Goal: Task Accomplishment & Management: Complete application form

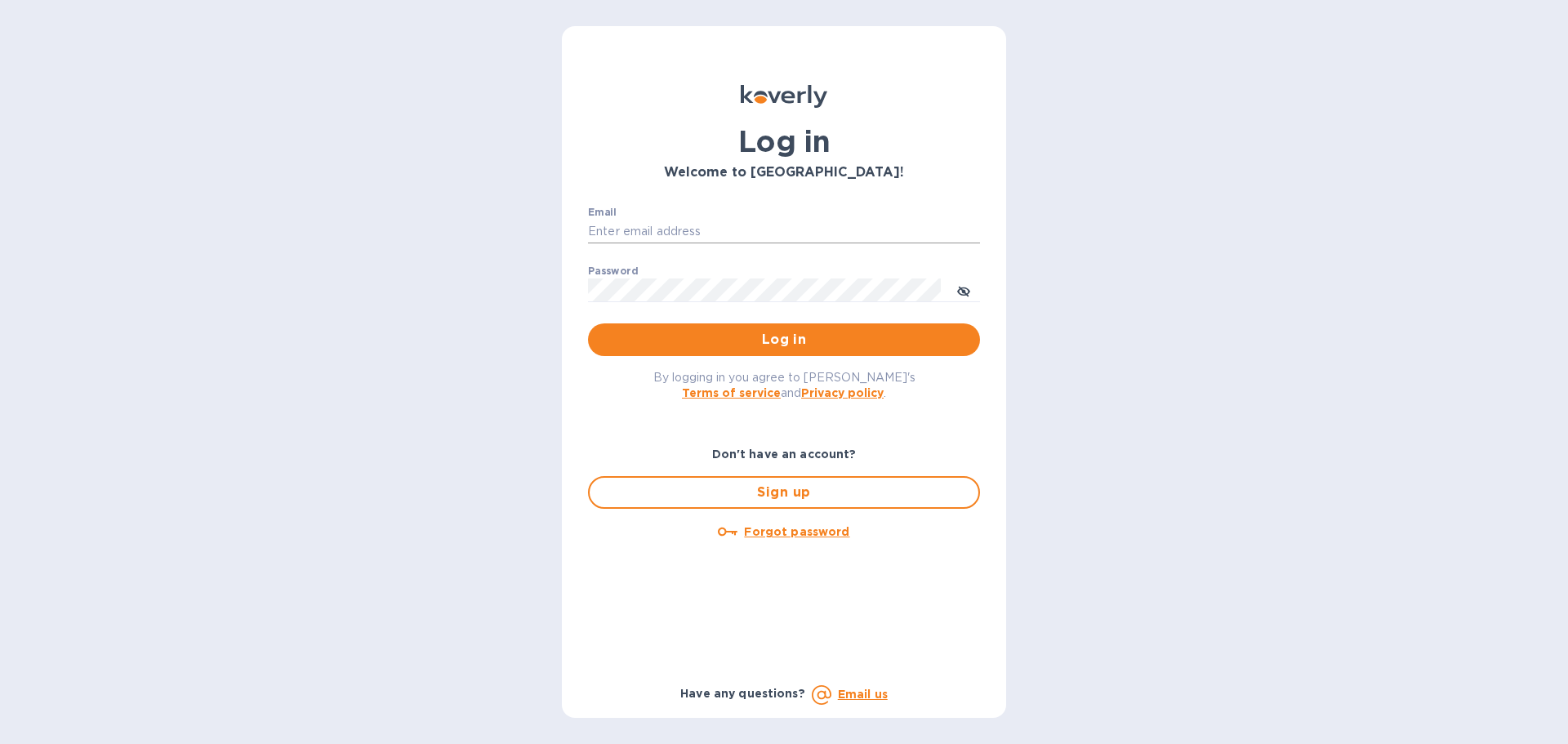
drag, startPoint x: 684, startPoint y: 227, endPoint x: 675, endPoint y: 227, distance: 9.0
click at [681, 227] on input "Email" at bounding box center [783, 232] width 392 height 25
type input "[PERSON_NAME][EMAIL_ADDRESS][PERSON_NAME][DOMAIN_NAME]"
click at [963, 287] on icon "toggle password visibility" at bounding box center [963, 291] width 13 height 13
click at [801, 347] on span "Log in" at bounding box center [784, 340] width 366 height 20
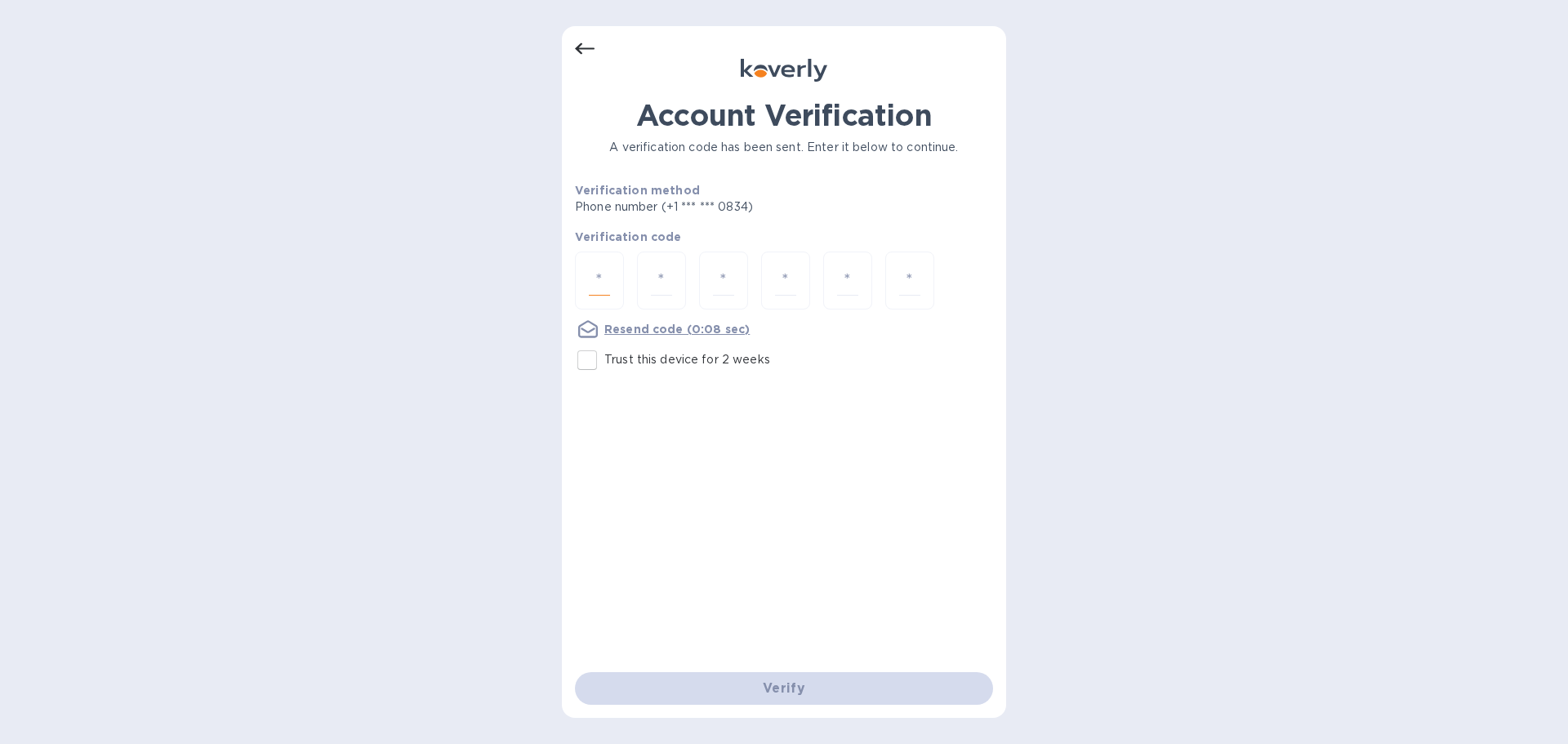
click at [601, 284] on input "number" at bounding box center [599, 280] width 21 height 30
type input "7"
type input "3"
type input "9"
type input "8"
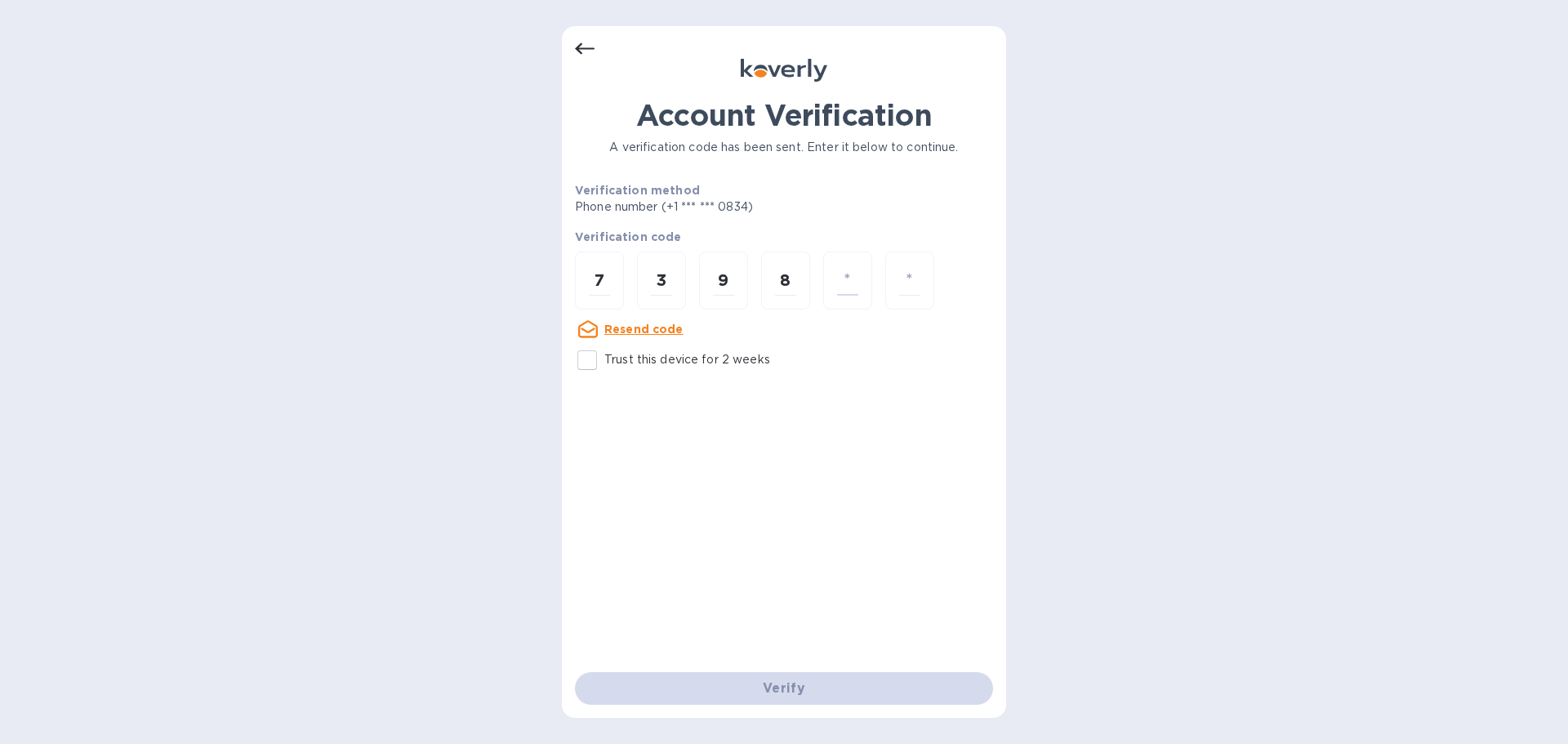
type input "0"
type input "7"
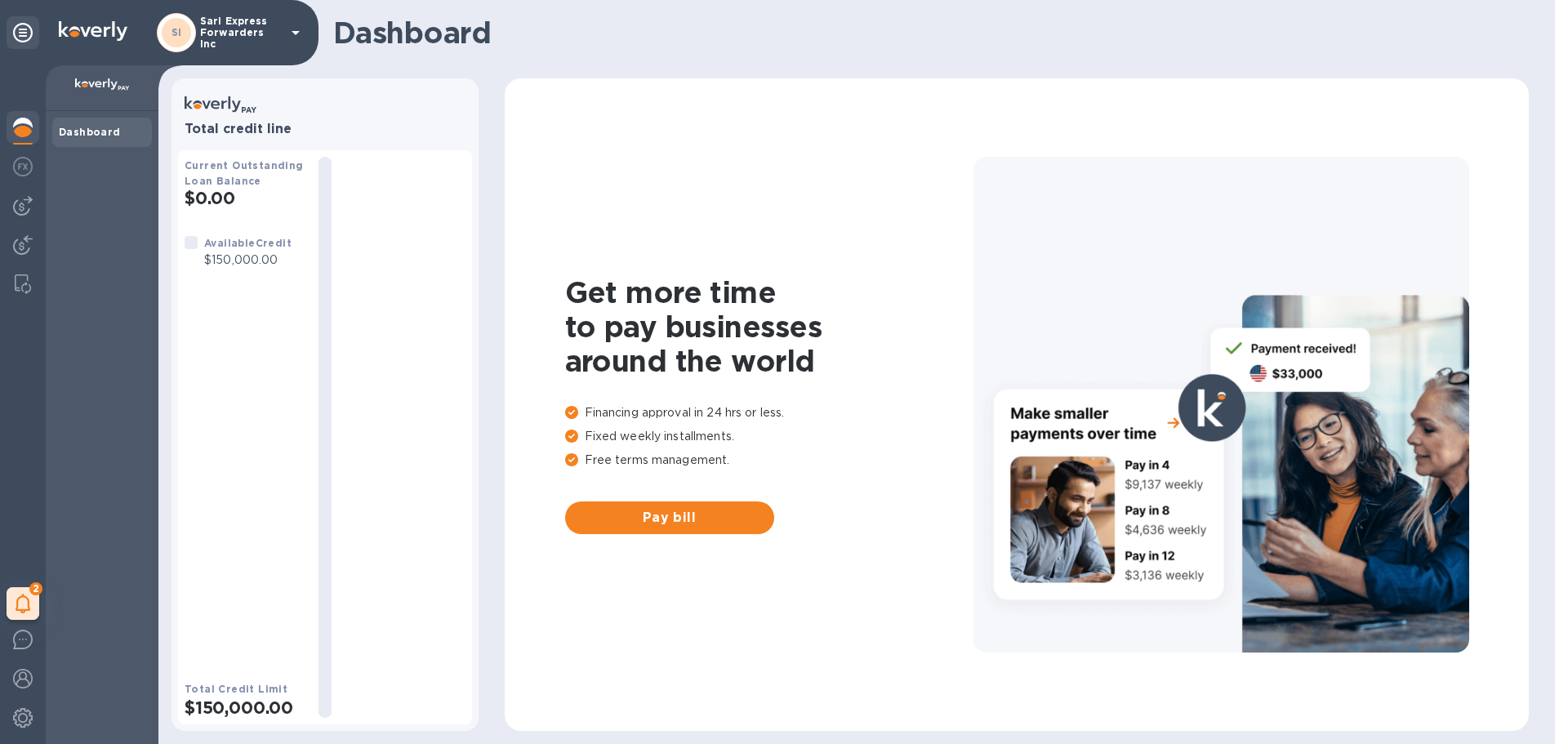
click at [240, 237] on b "Available Credit" at bounding box center [248, 243] width 87 height 12
click at [76, 133] on b "Dashboard" at bounding box center [90, 132] width 62 height 12
click at [24, 596] on icon at bounding box center [23, 603] width 15 height 20
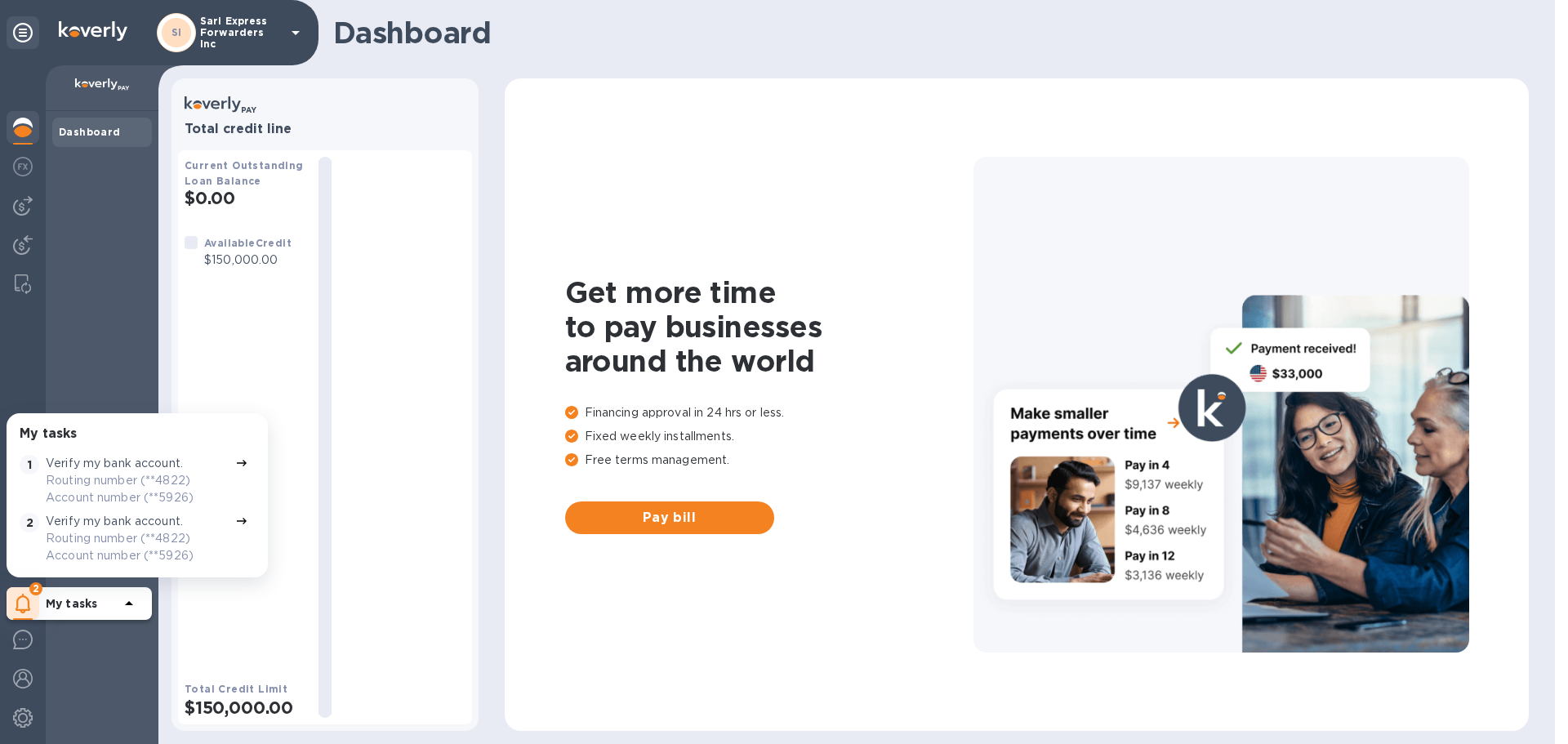
click at [143, 488] on p "Routing number (**4822) Account number (**5926)" at bounding box center [136, 489] width 183 height 34
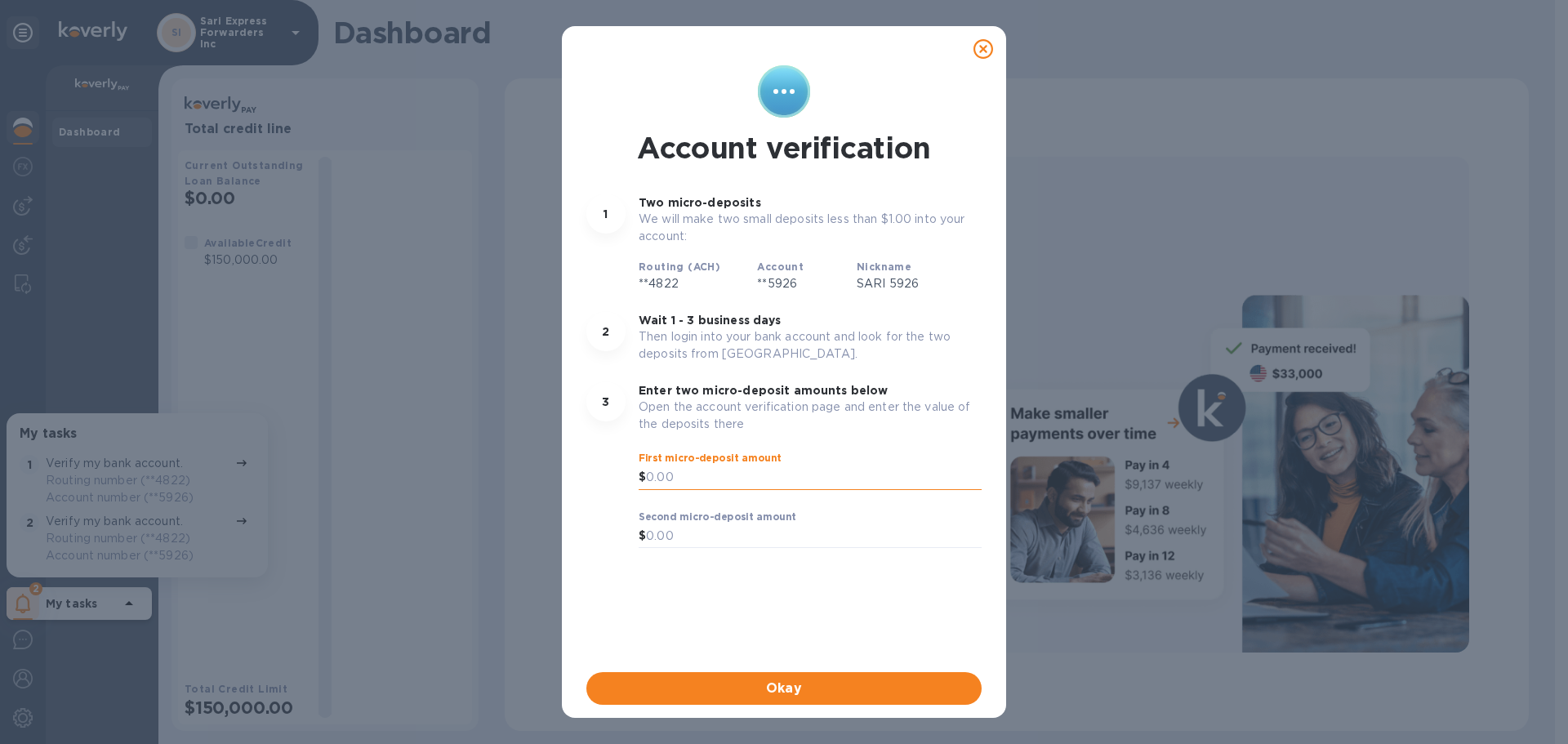
click at [682, 474] on input "text" at bounding box center [813, 478] width 335 height 25
click at [685, 476] on input "text" at bounding box center [813, 478] width 335 height 25
type input "0.71"
click at [738, 524] on input "text" at bounding box center [813, 536] width 335 height 25
type input "0.63"
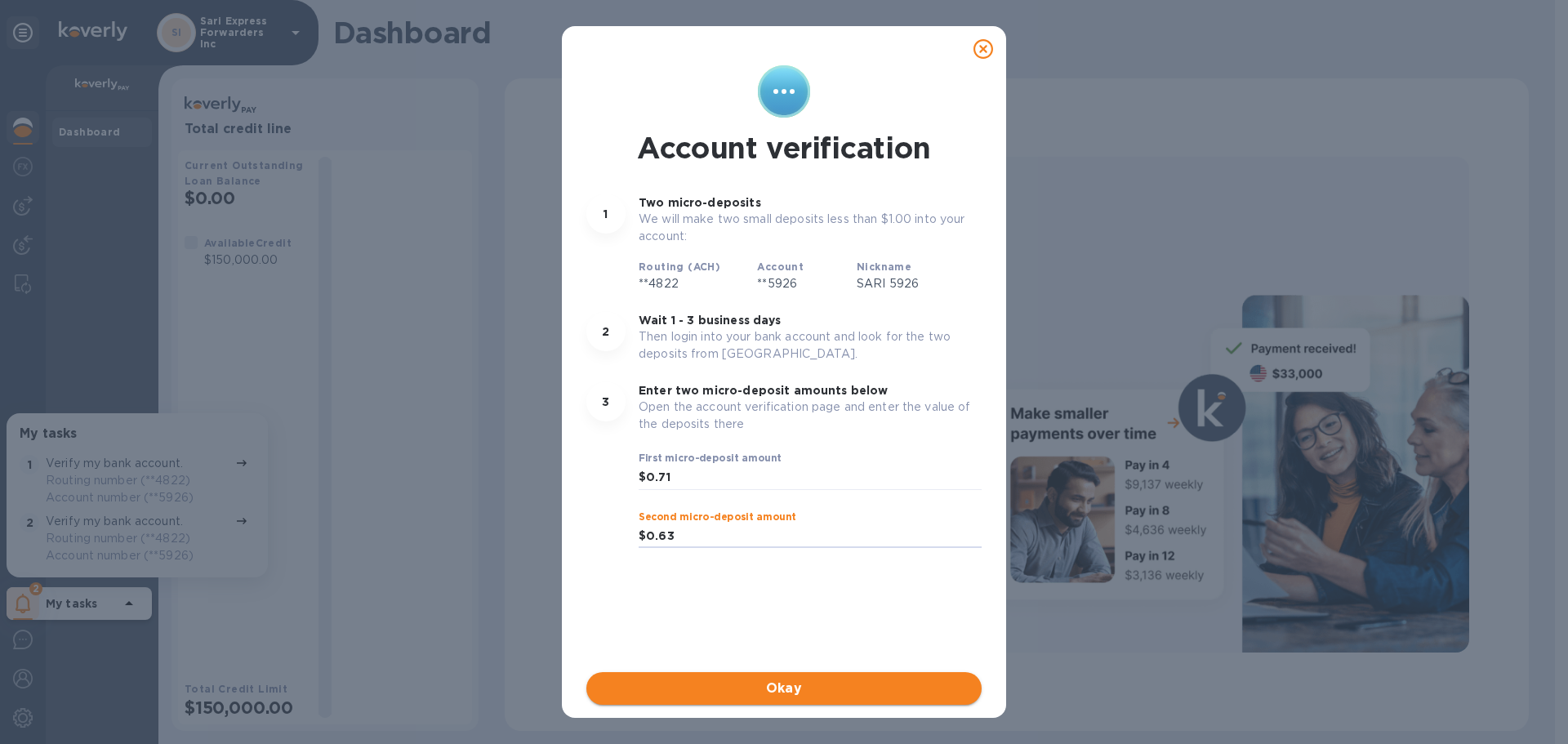
click at [778, 690] on span "Okay" at bounding box center [784, 688] width 369 height 20
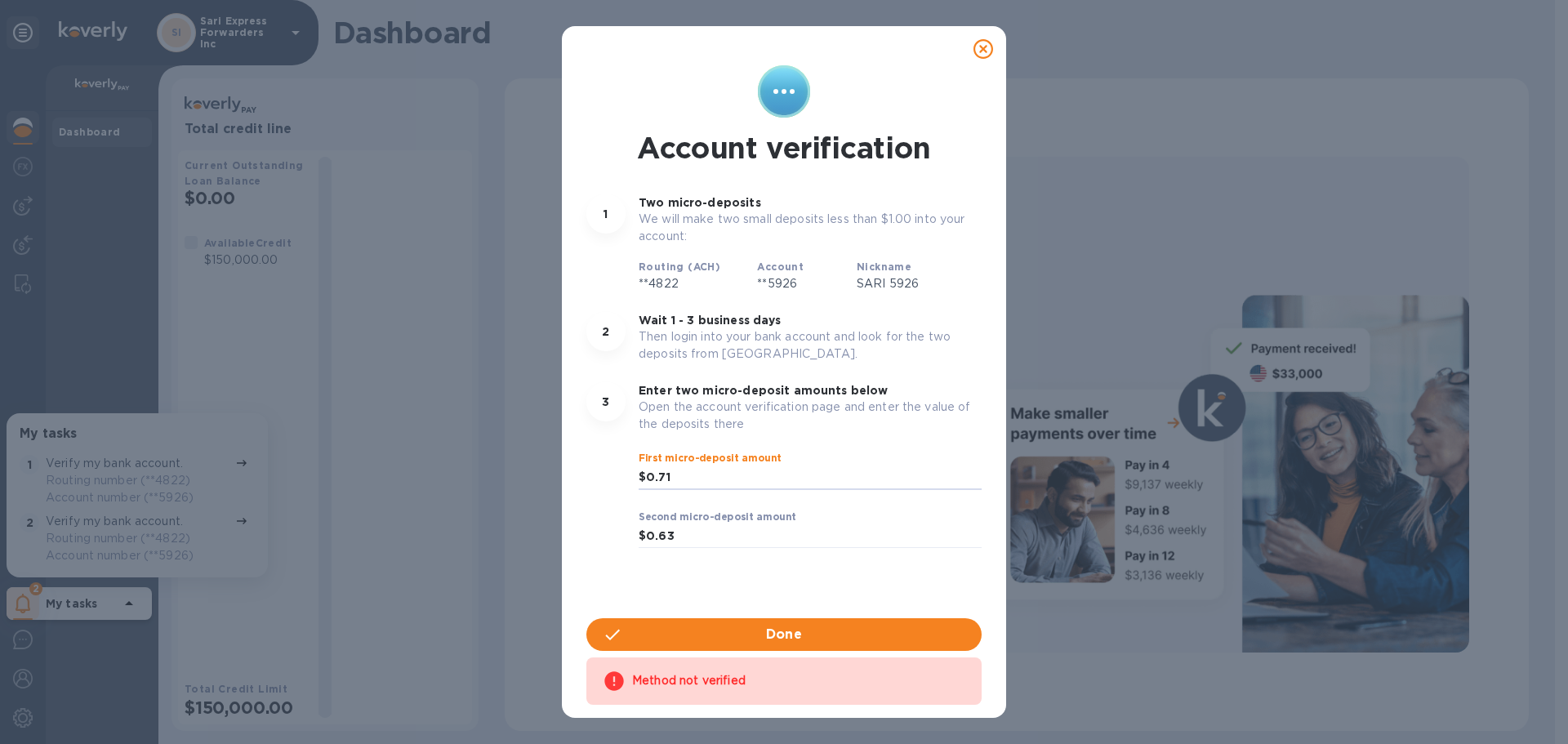
drag, startPoint x: 632, startPoint y: 465, endPoint x: 501, endPoint y: 459, distance: 131.1
click at [504, 457] on div "Account verification 1 Two micro-deposits We will make two small deposits less …" at bounding box center [784, 372] width 1568 height 744
type input "0.54"
click at [690, 537] on input "0.63" at bounding box center [813, 536] width 335 height 25
drag, startPoint x: 690, startPoint y: 537, endPoint x: 417, endPoint y: 490, distance: 277.0
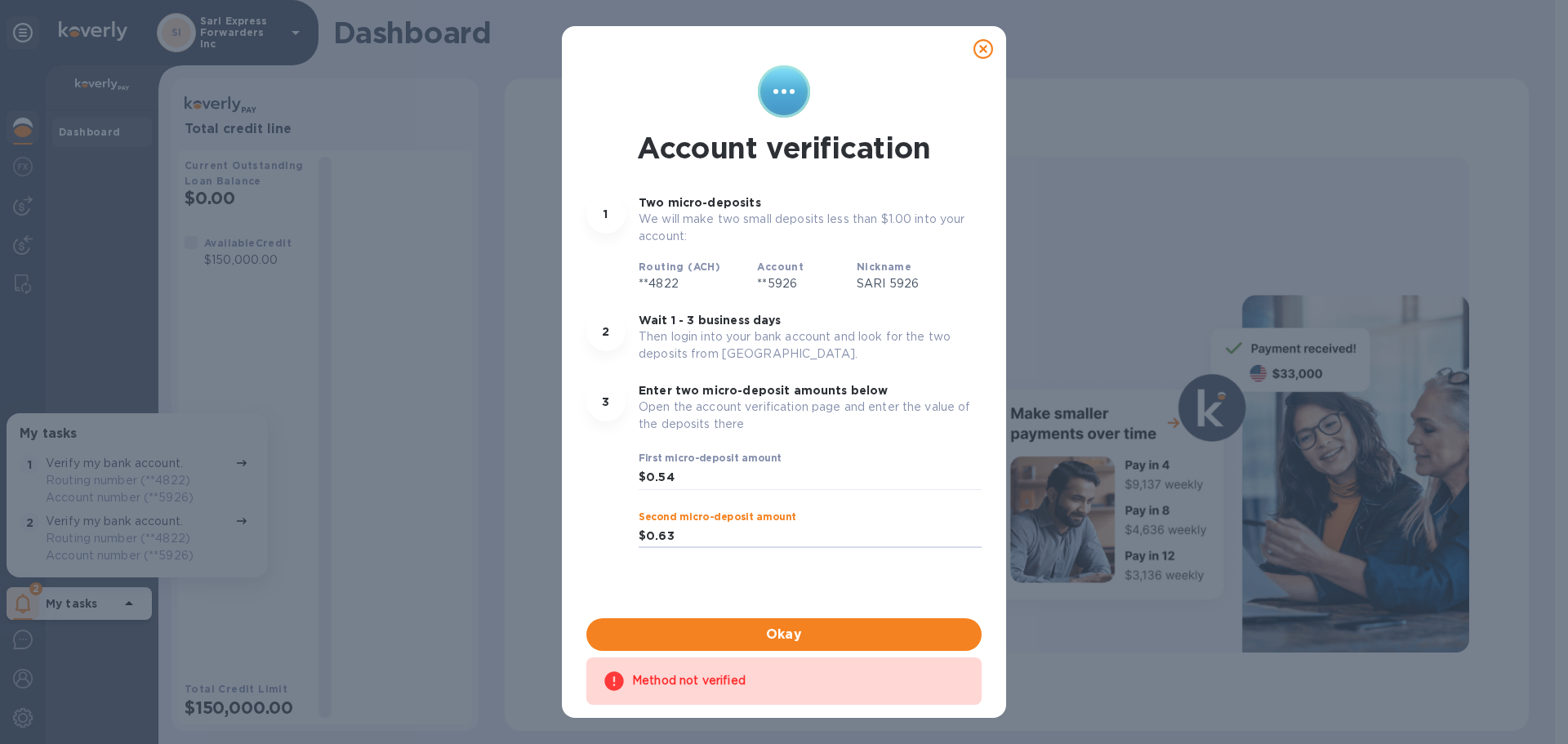
click at [437, 493] on div "Account verification 1 Two micro-deposits We will make two small deposits less …" at bounding box center [784, 372] width 1568 height 744
type input "0.15"
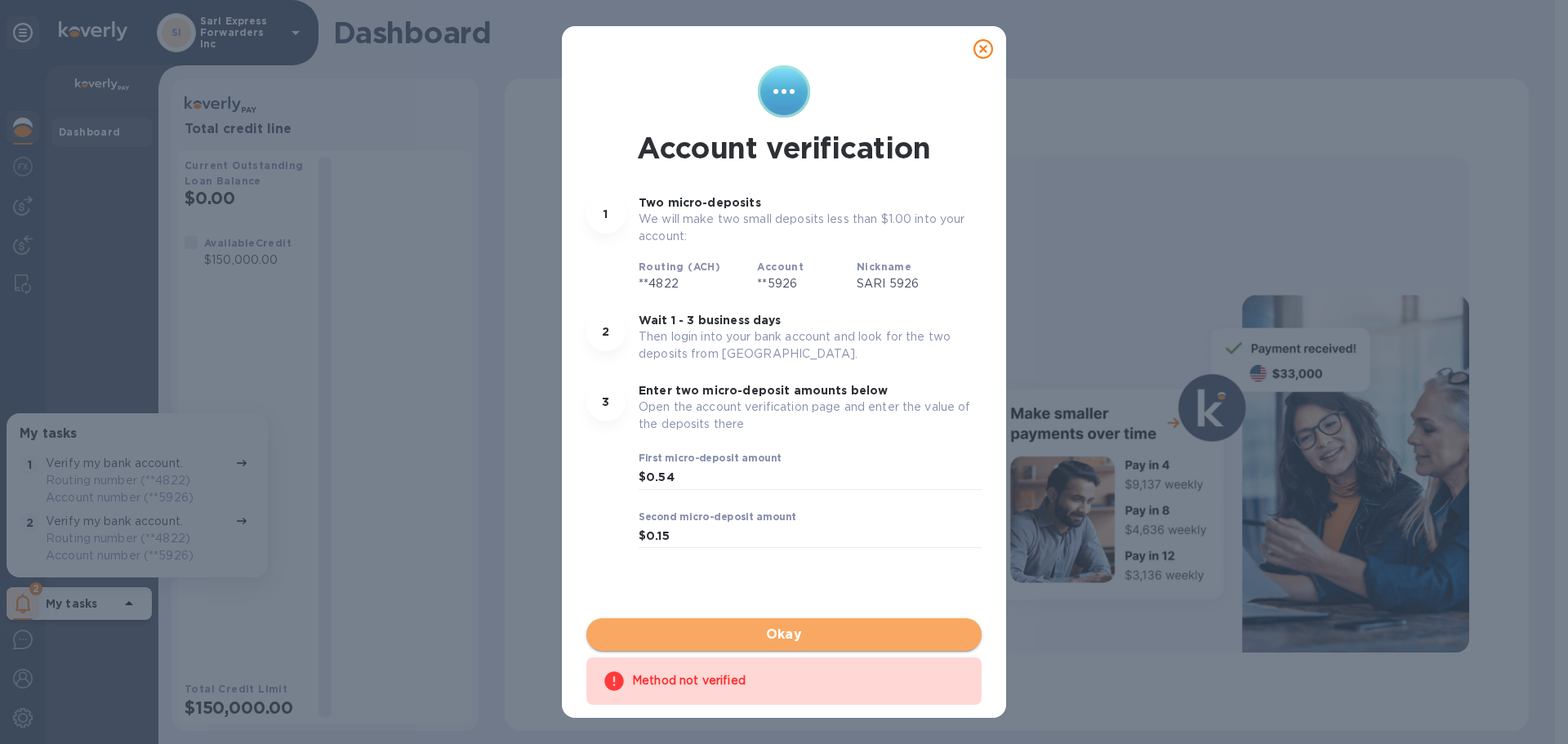
click at [890, 632] on span "Okay" at bounding box center [784, 634] width 369 height 20
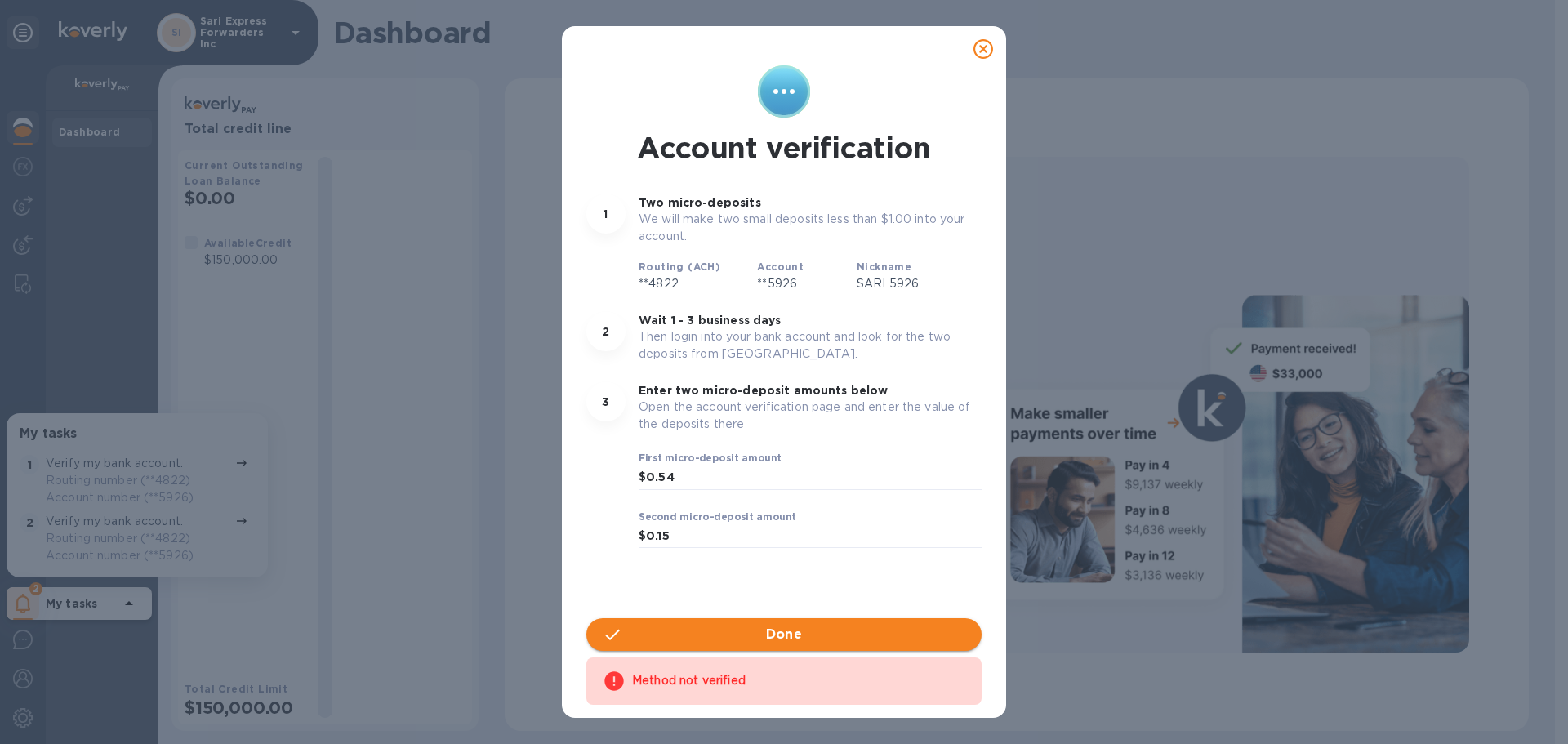
click at [798, 635] on span "Done" at bounding box center [784, 634] width 37 height 20
drag, startPoint x: 987, startPoint y: 45, endPoint x: 980, endPoint y: 51, distance: 9.2
click at [984, 47] on icon at bounding box center [983, 49] width 20 height 20
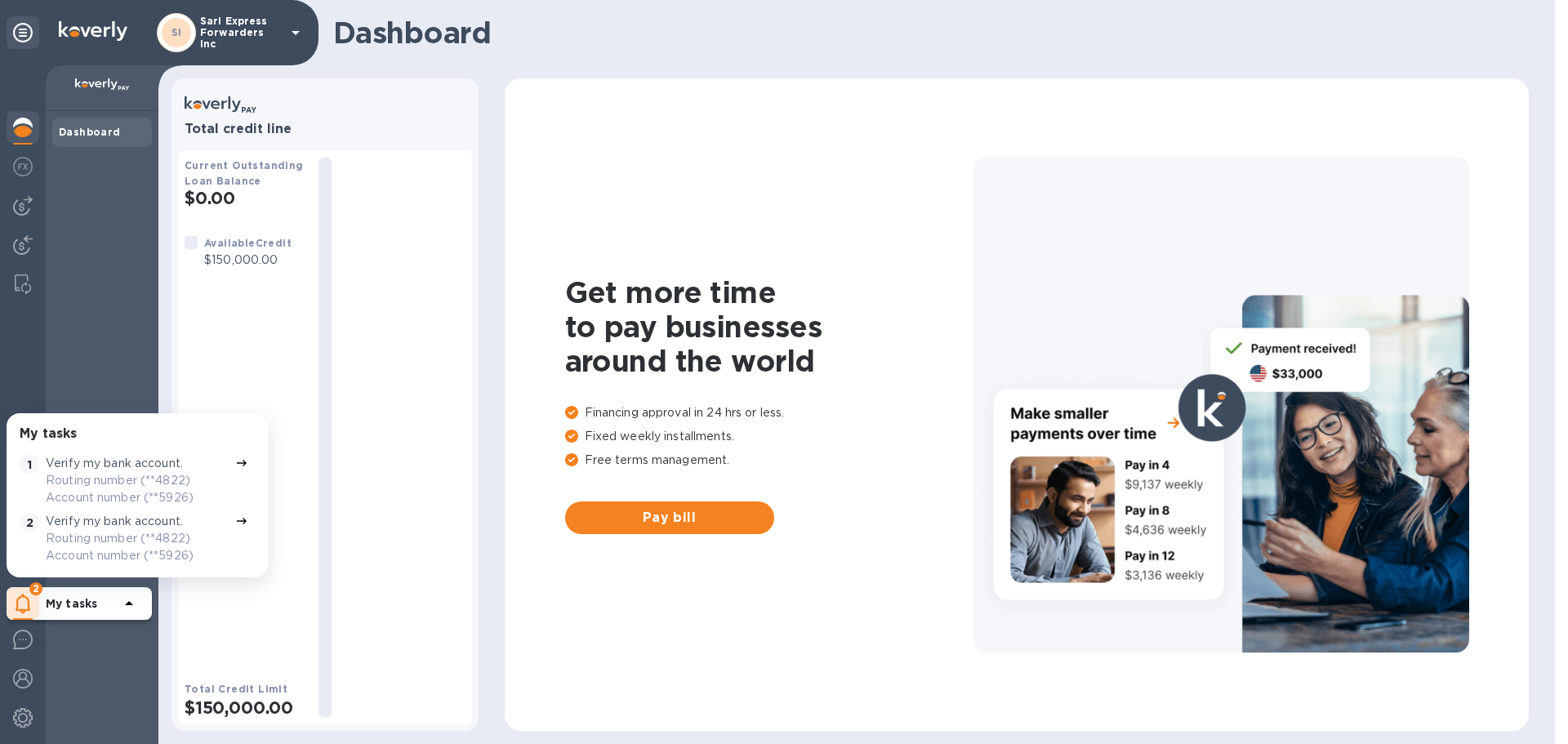
click at [91, 610] on p "My tasks" at bounding box center [82, 603] width 74 height 16
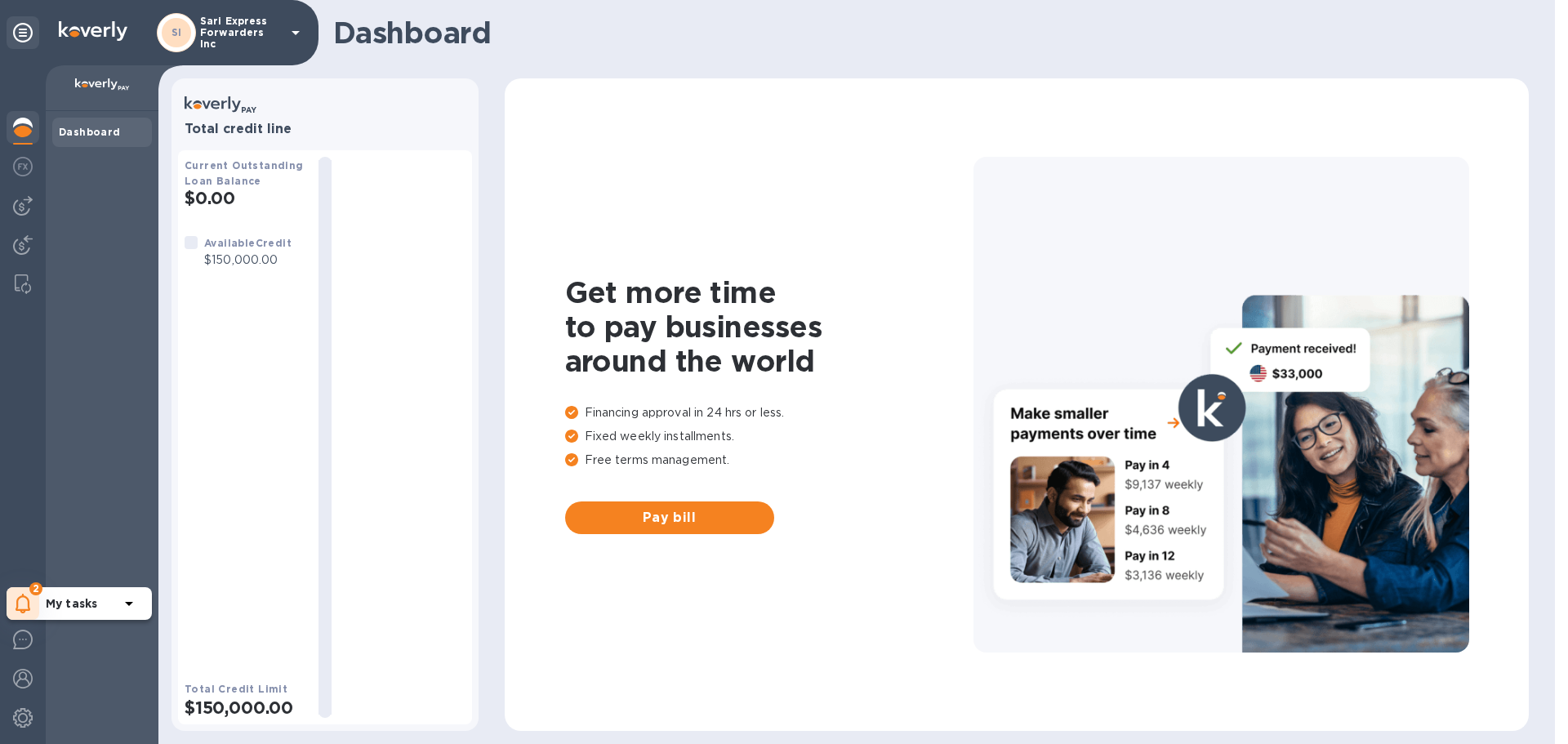
click at [29, 590] on span "2" at bounding box center [35, 589] width 13 height 13
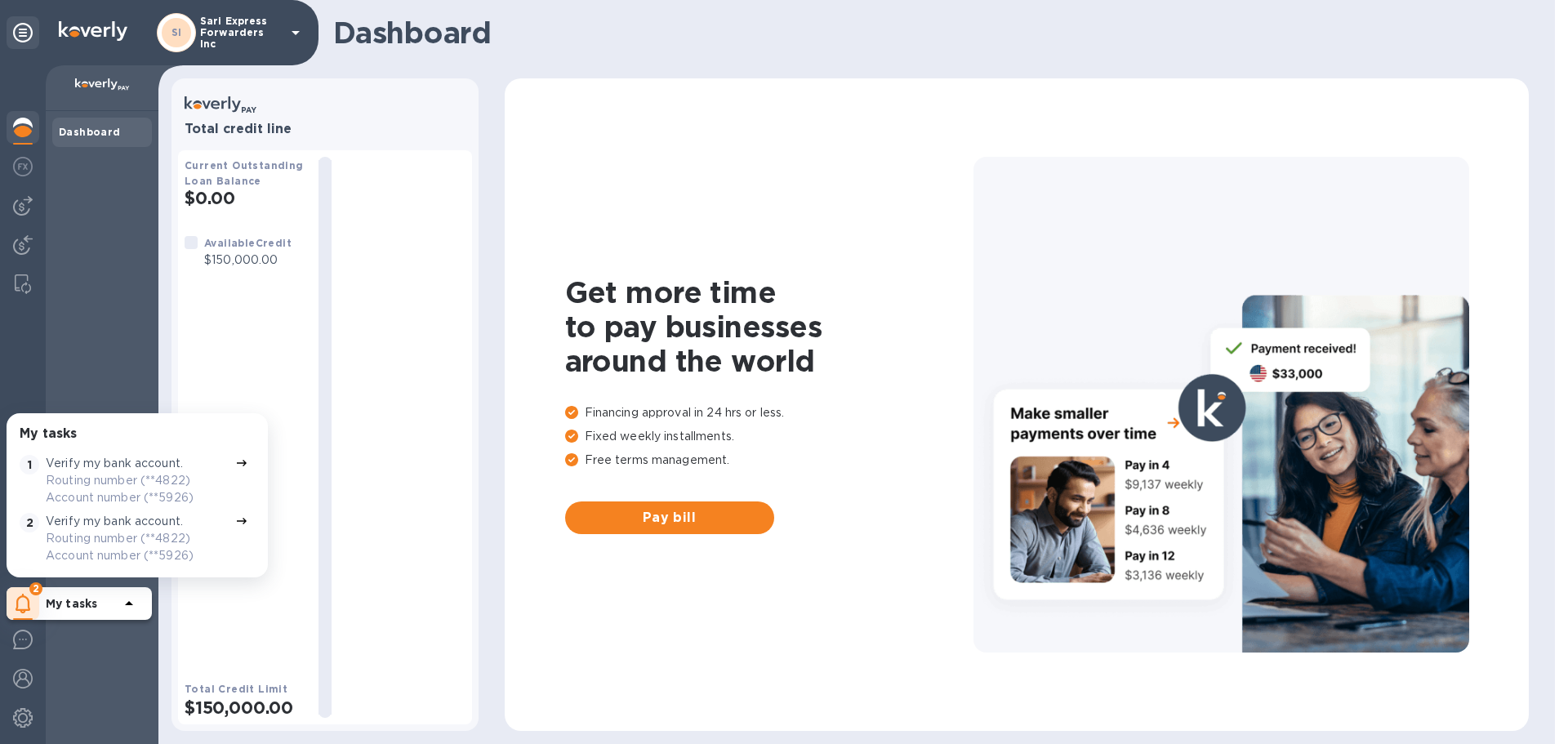
click at [162, 534] on p "Routing number (**4822) Account number (**5926)" at bounding box center [136, 547] width 183 height 34
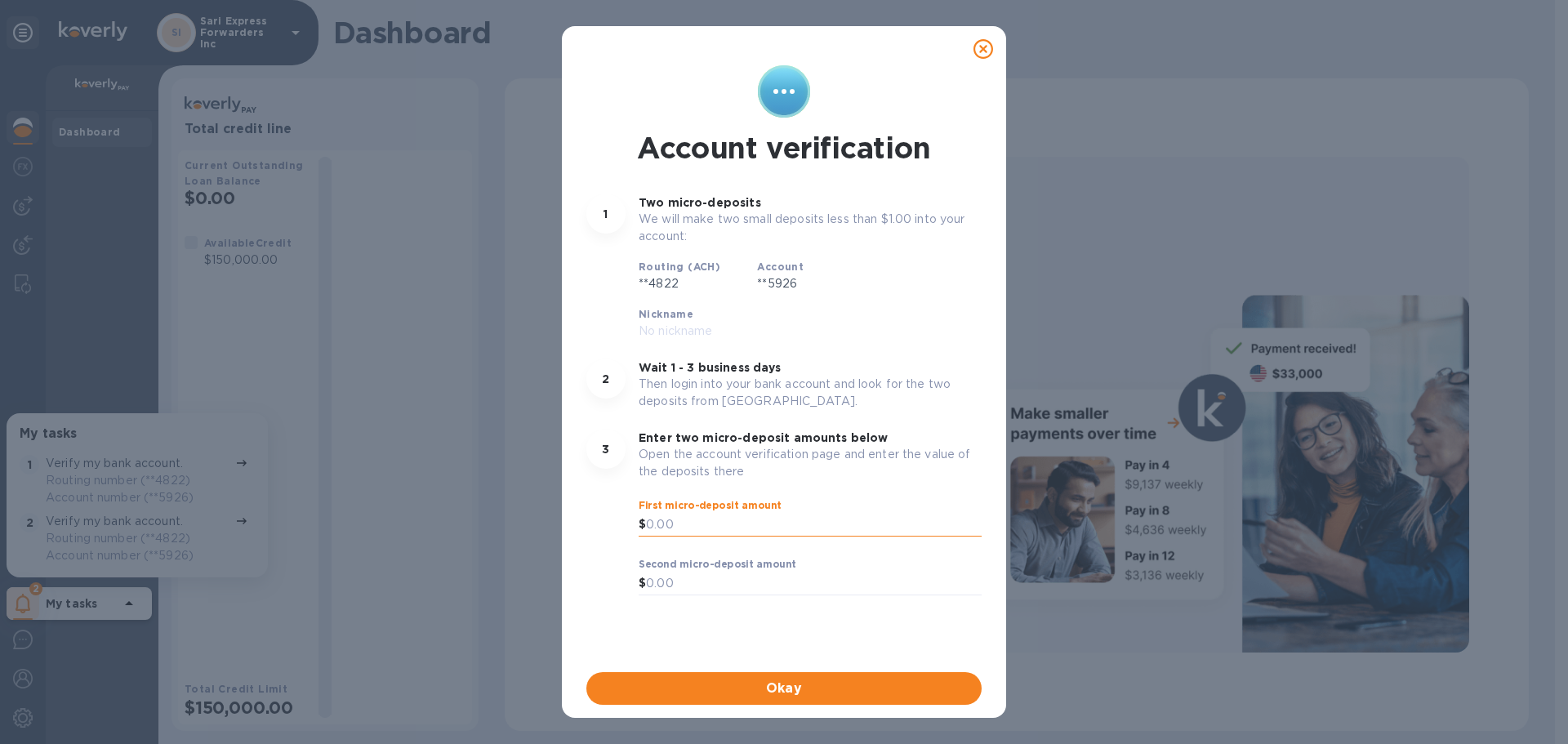
click at [666, 513] on input "text" at bounding box center [813, 525] width 335 height 25
type input "0.71"
click at [715, 560] on label "Second micro-deposit amount" at bounding box center [717, 564] width 158 height 9
click at [712, 572] on input "text" at bounding box center [813, 584] width 335 height 25
type input "0.63"
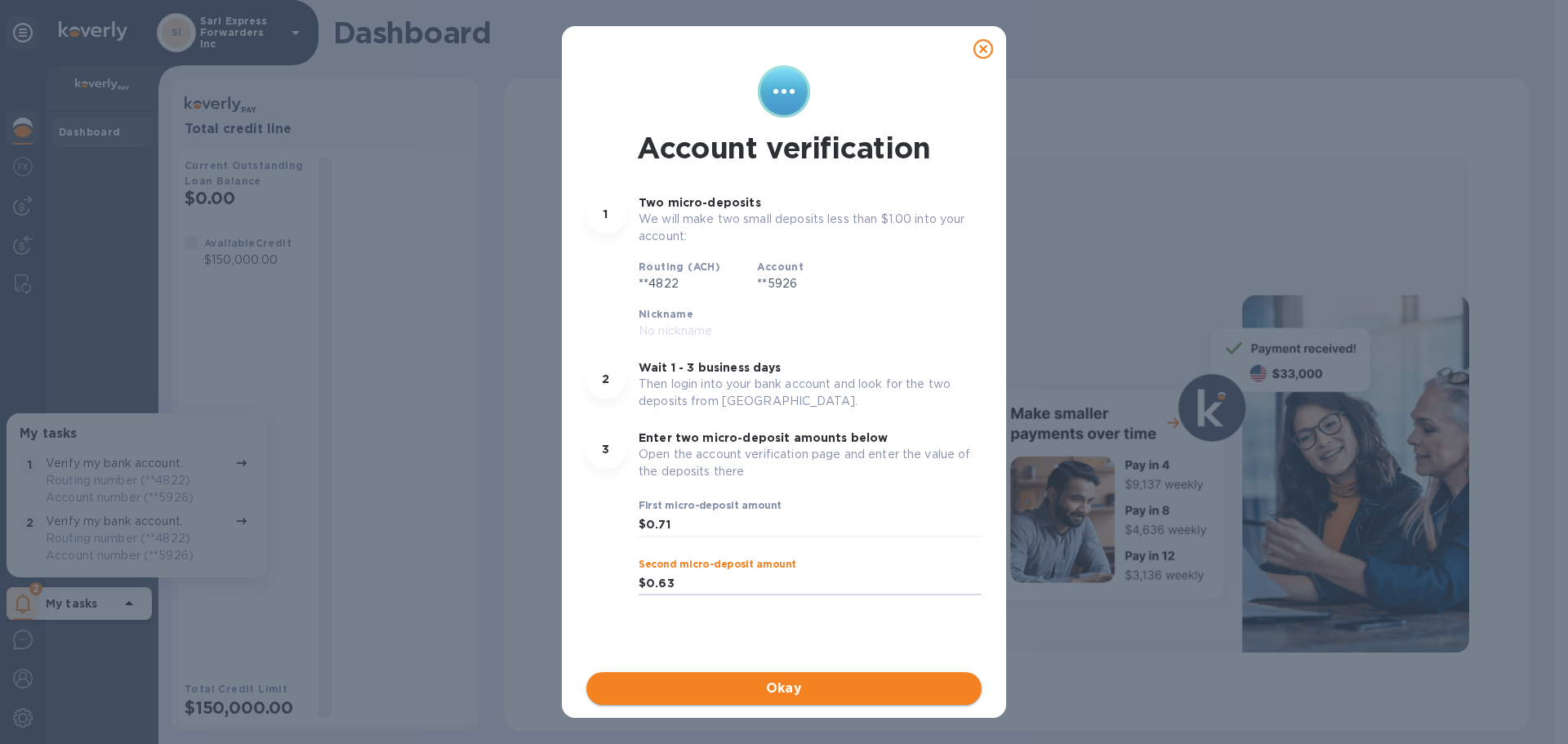
click at [723, 691] on span "Okay" at bounding box center [784, 688] width 369 height 20
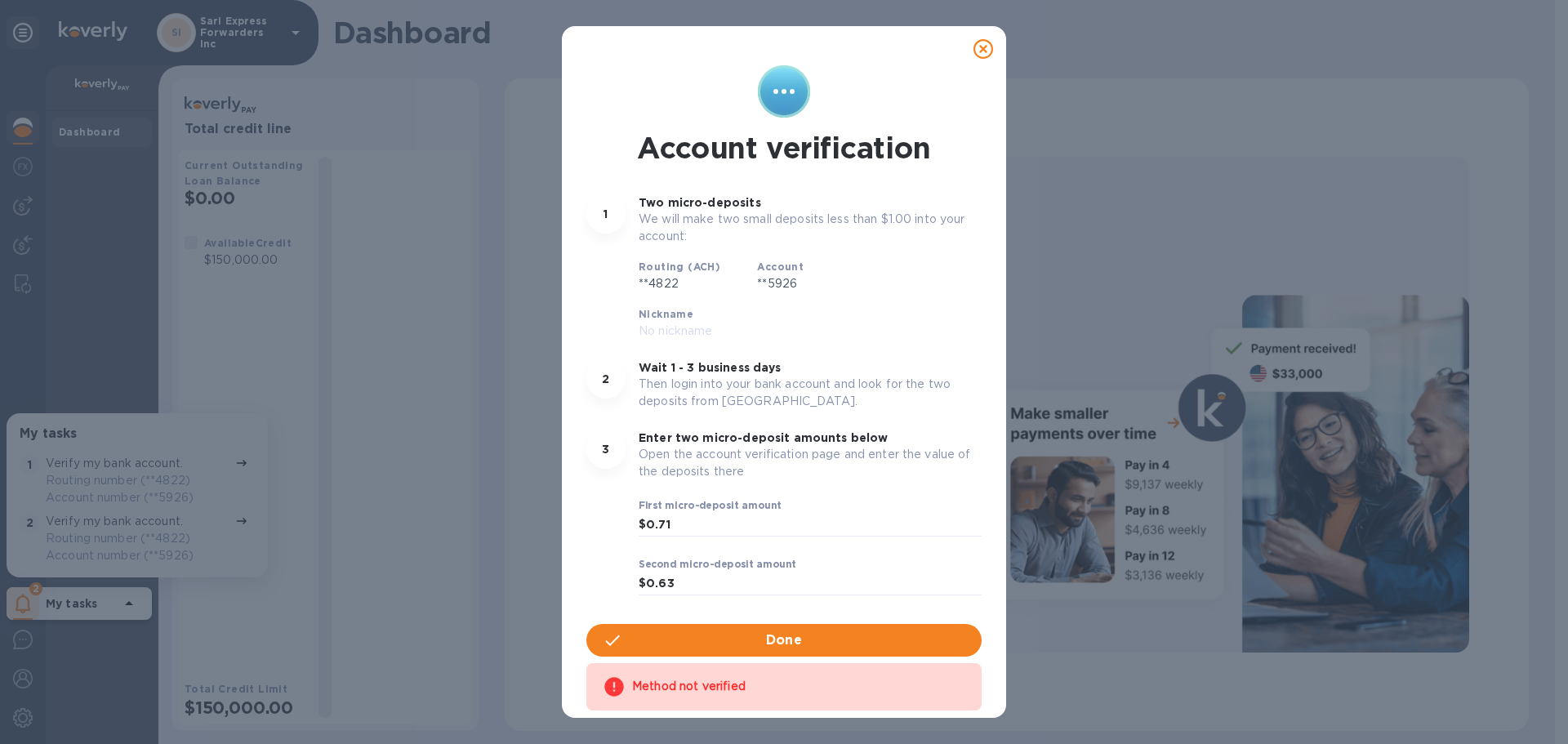
click at [989, 43] on icon at bounding box center [983, 49] width 20 height 20
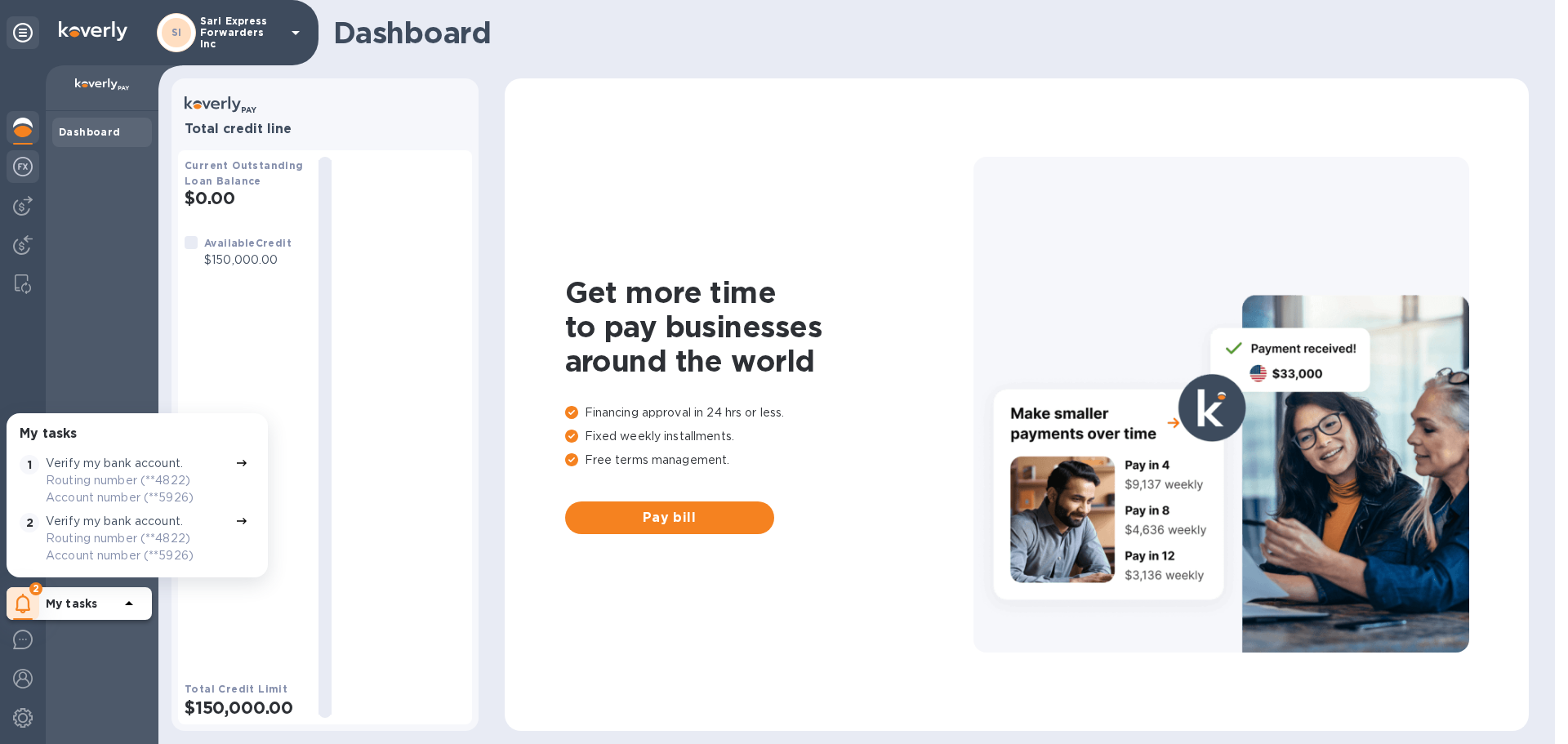
click at [22, 169] on img at bounding box center [22, 166] width 20 height 20
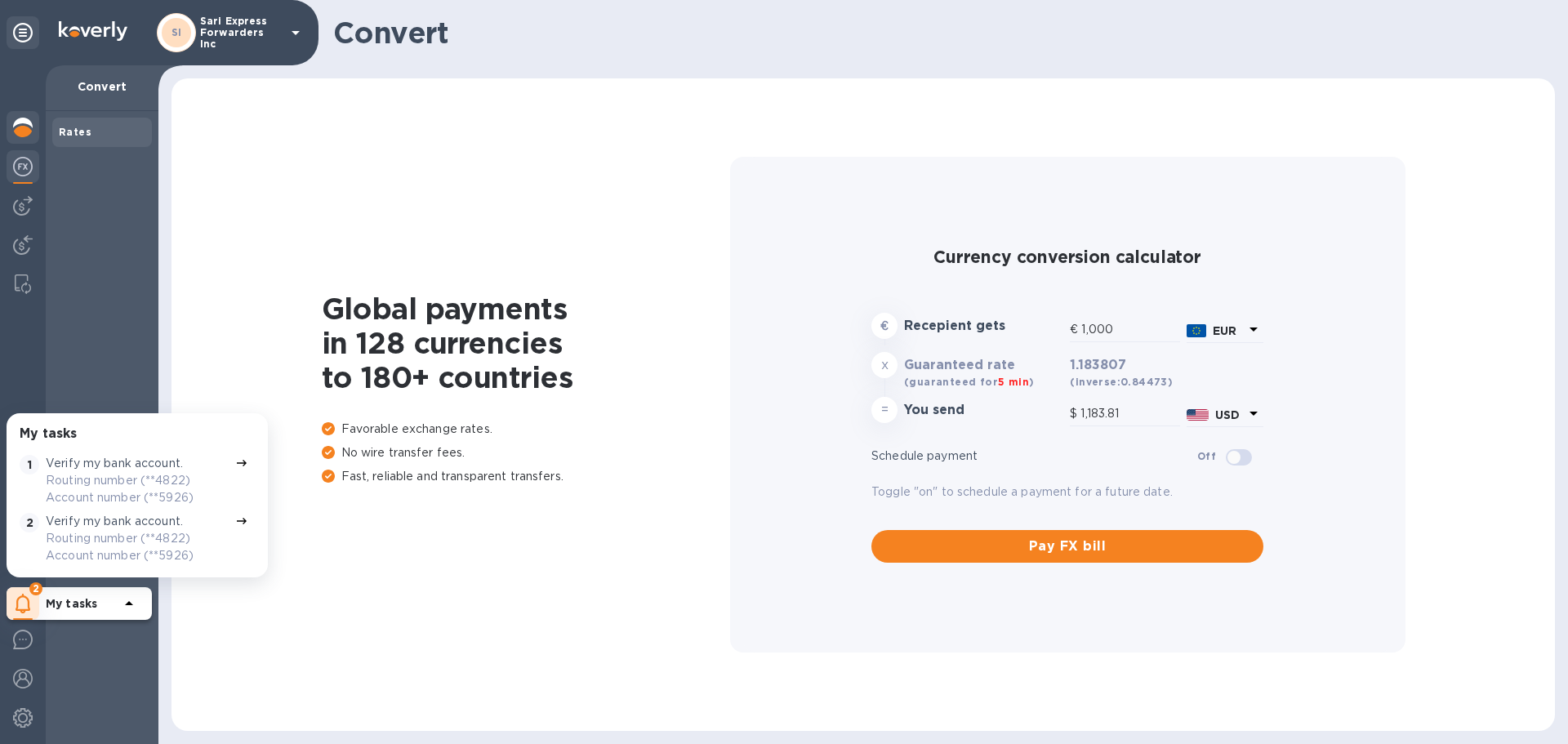
click at [15, 128] on img at bounding box center [22, 127] width 20 height 20
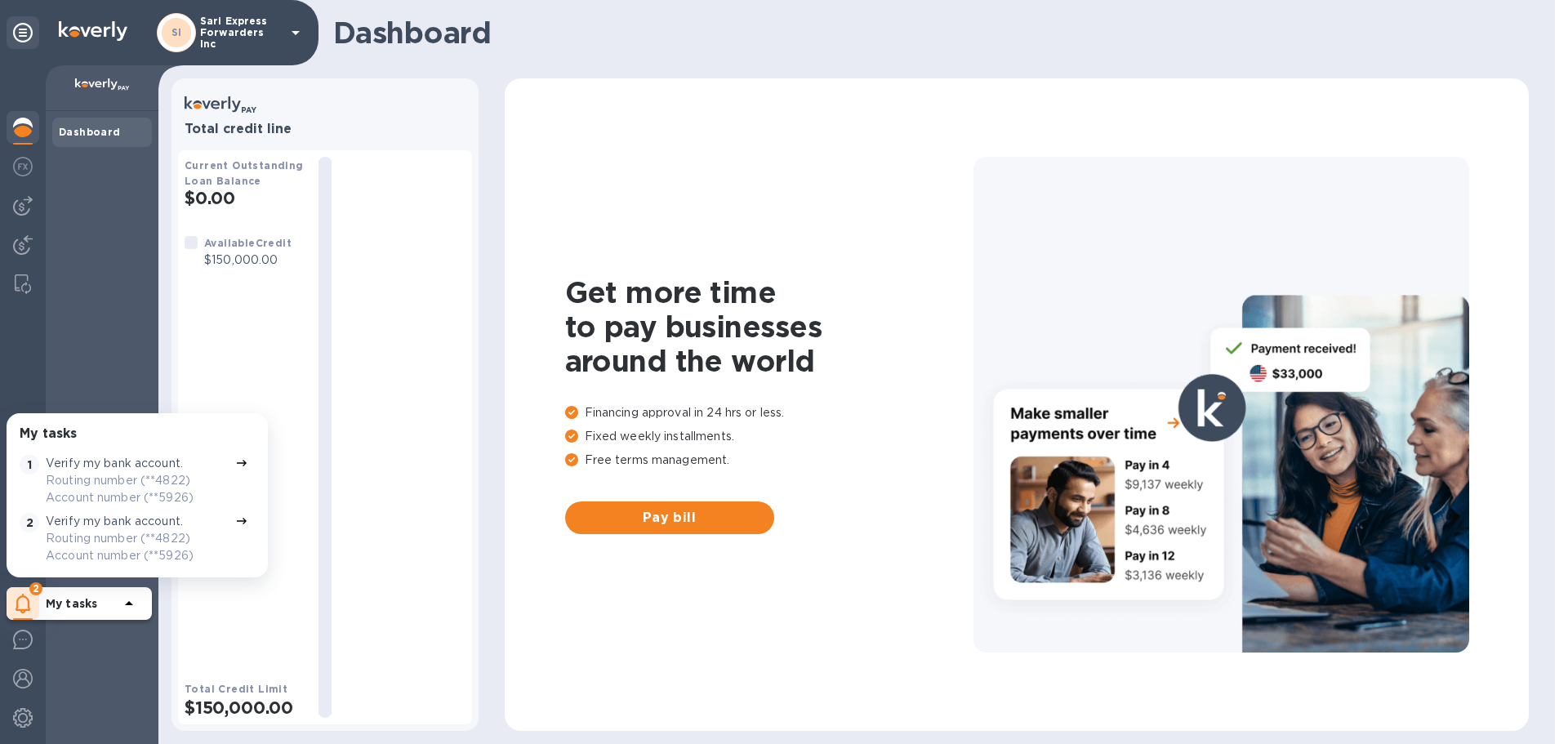
click at [125, 131] on div "Dashboard" at bounding box center [102, 132] width 87 height 16
click at [17, 213] on img at bounding box center [22, 205] width 20 height 20
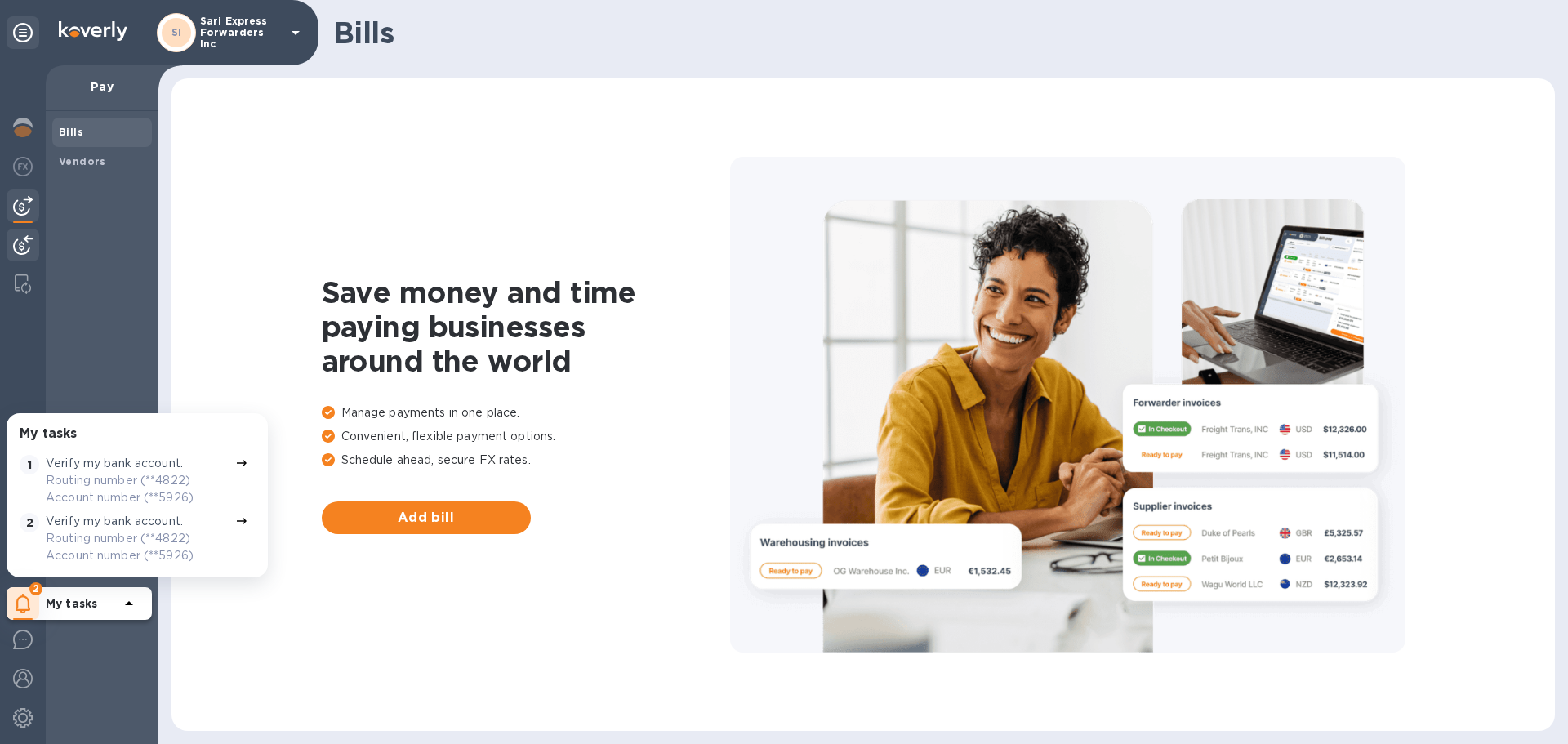
click at [15, 251] on img at bounding box center [22, 245] width 20 height 20
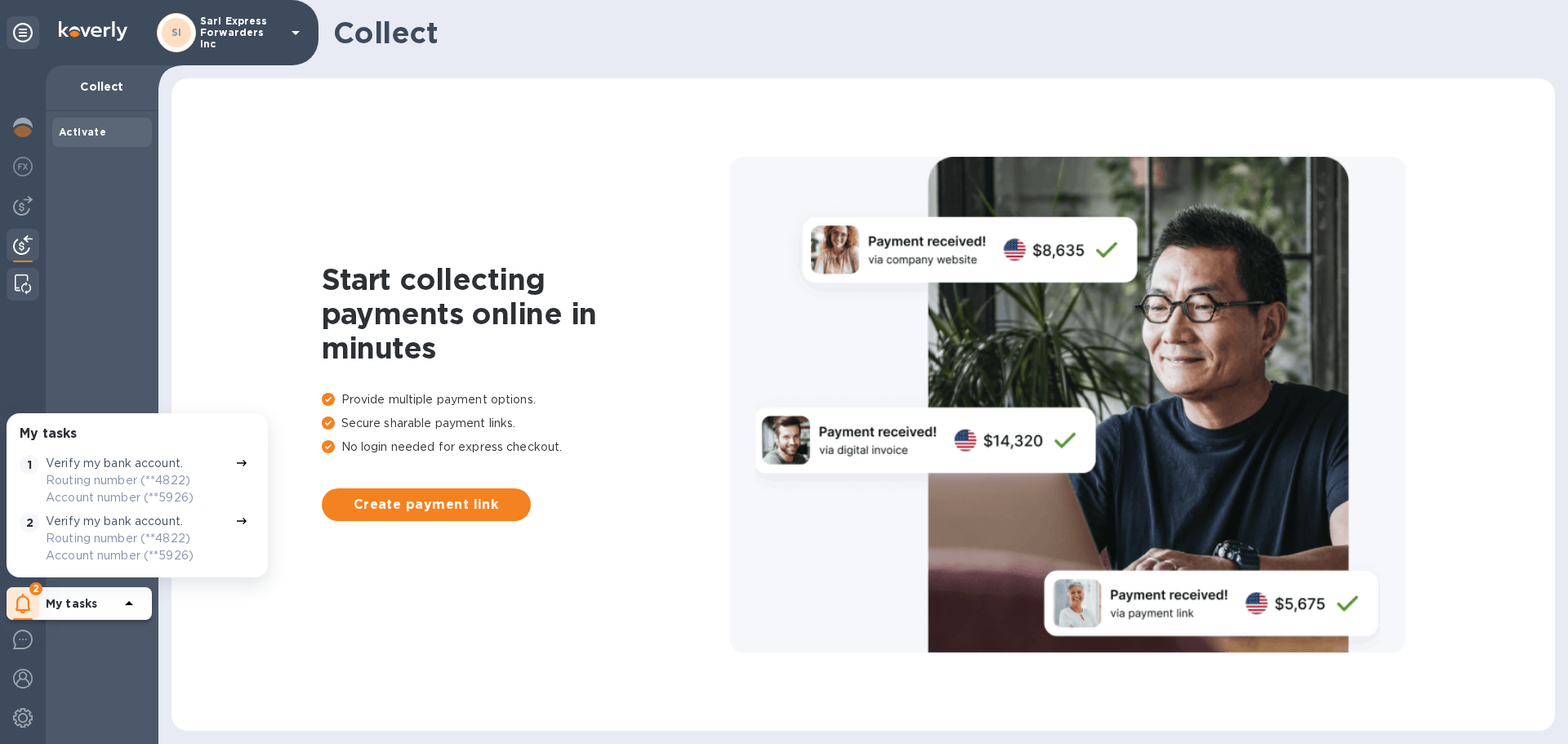
click at [21, 290] on img at bounding box center [22, 284] width 16 height 20
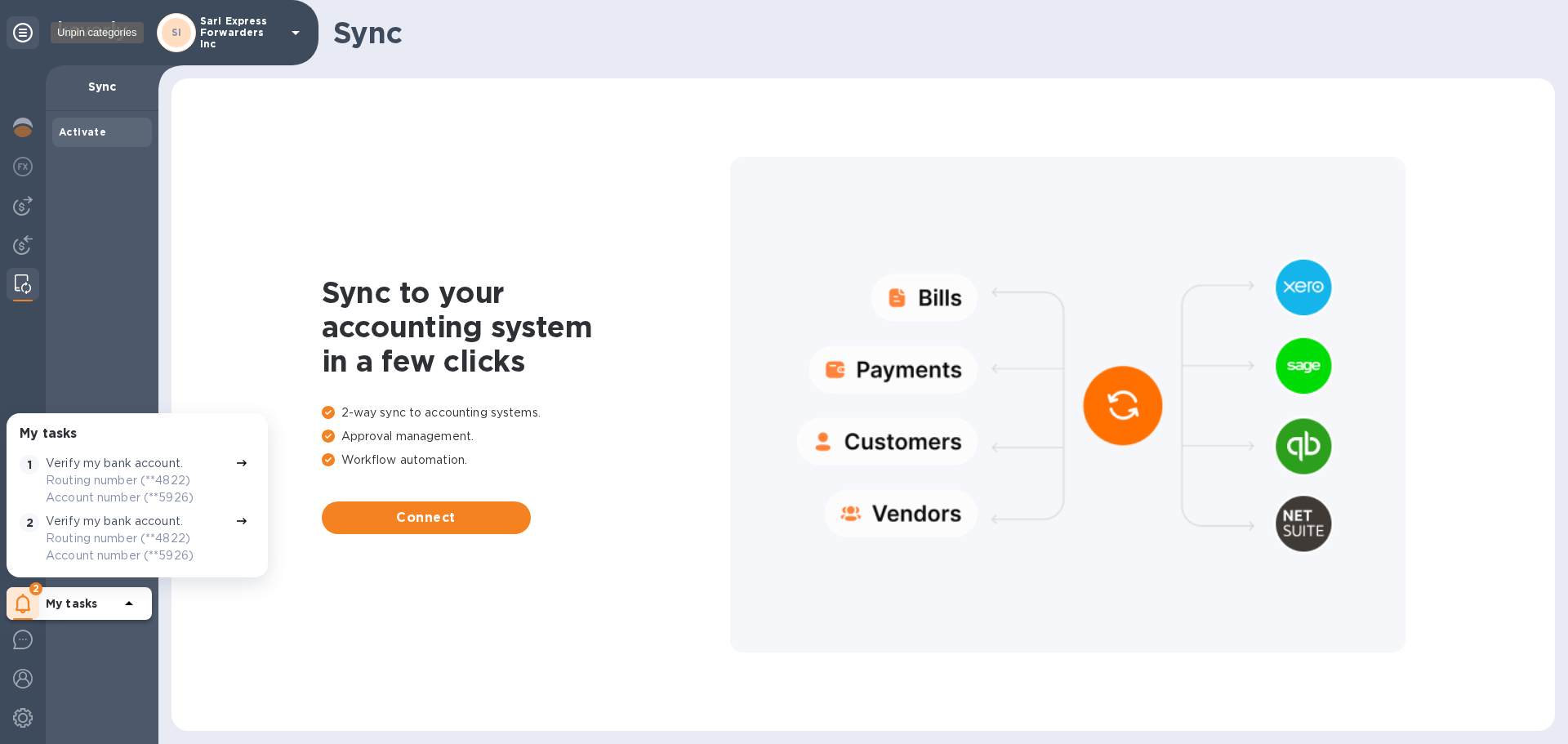
click at [14, 33] on icon at bounding box center [22, 33] width 20 height 20
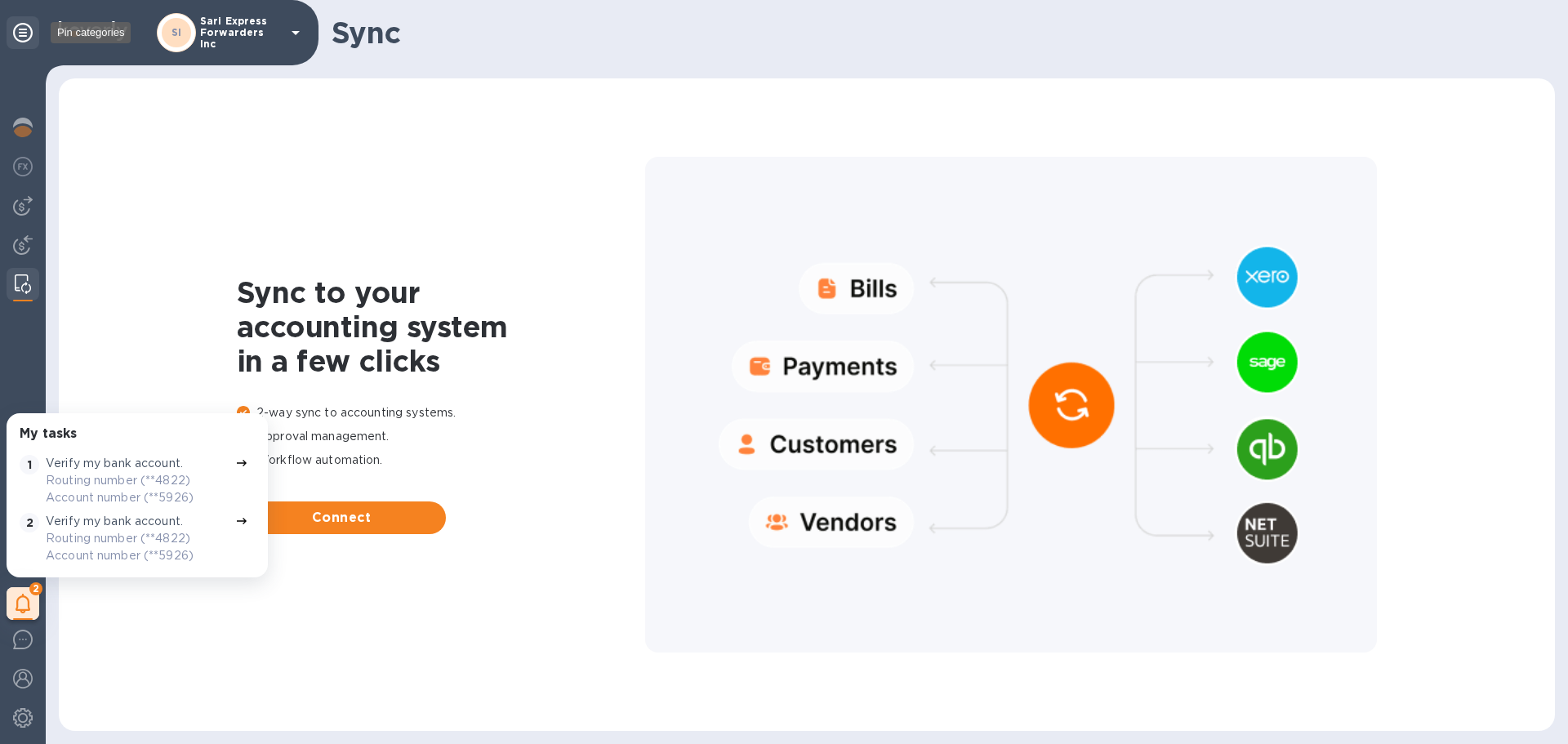
click at [19, 33] on icon at bounding box center [22, 33] width 20 height 20
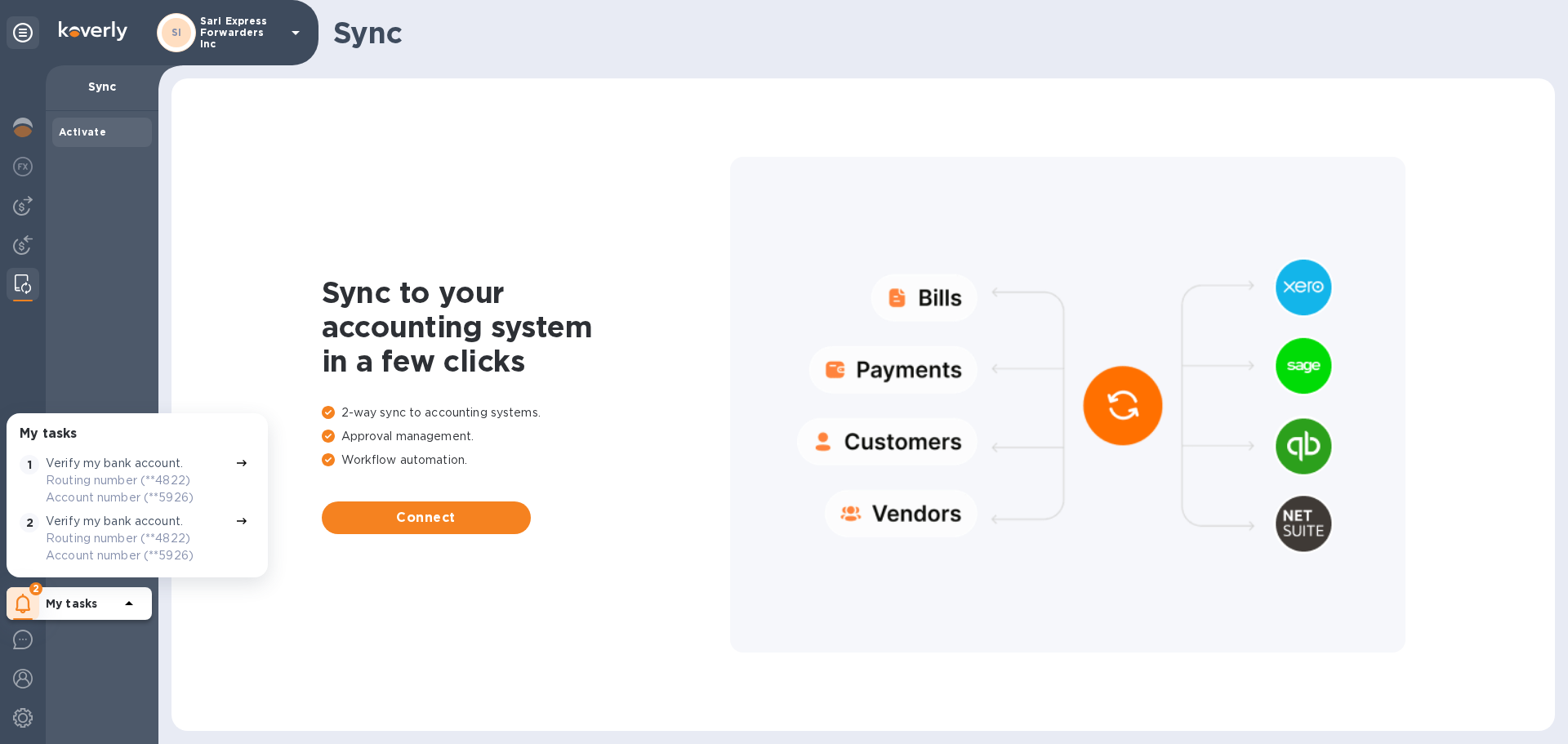
click at [106, 128] on span "Activate" at bounding box center [102, 132] width 87 height 16
click at [20, 644] on img at bounding box center [22, 639] width 20 height 20
click at [32, 635] on img at bounding box center [22, 639] width 20 height 20
click at [23, 674] on img at bounding box center [22, 679] width 20 height 20
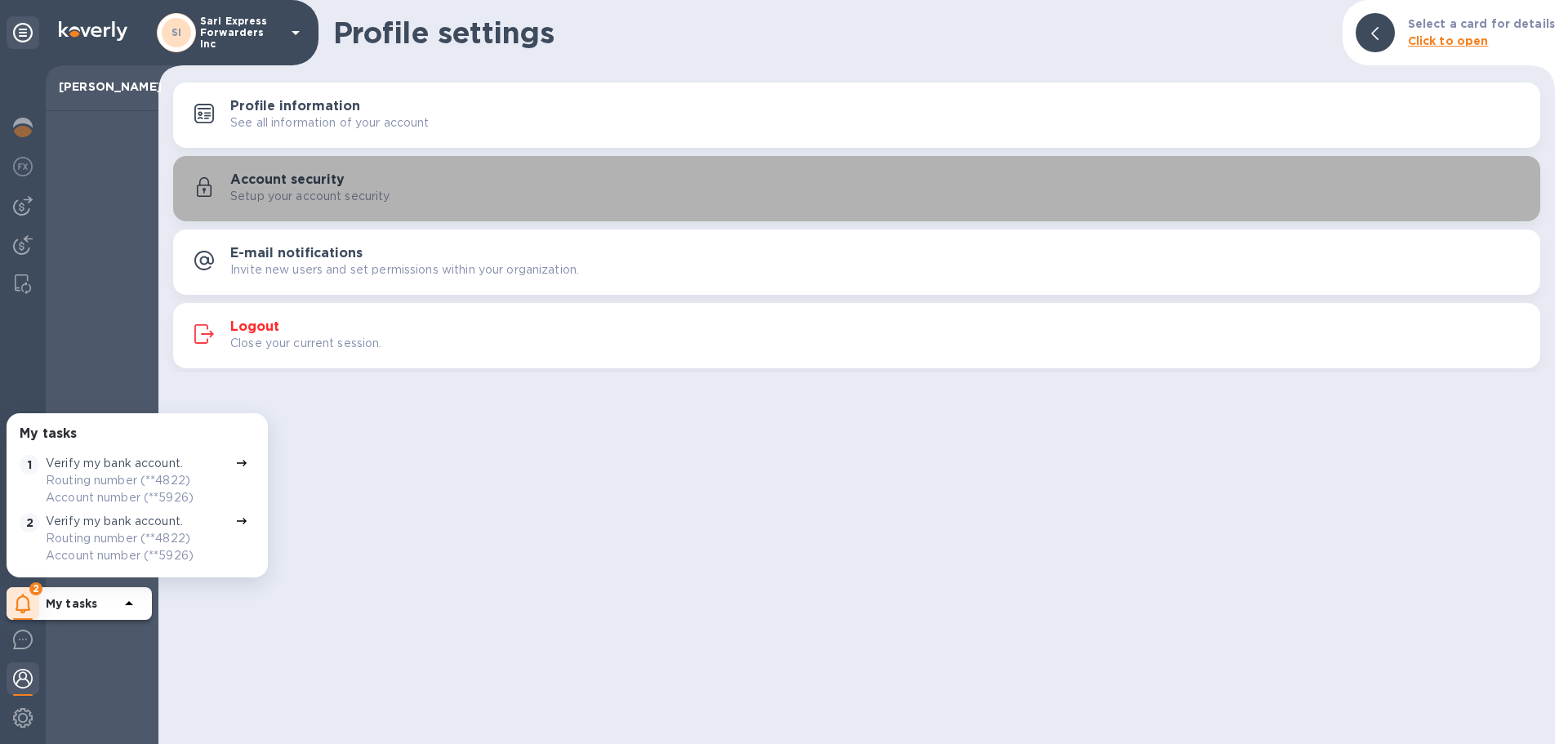
click at [431, 178] on div "Account security Setup your account security" at bounding box center [878, 189] width 1297 height 33
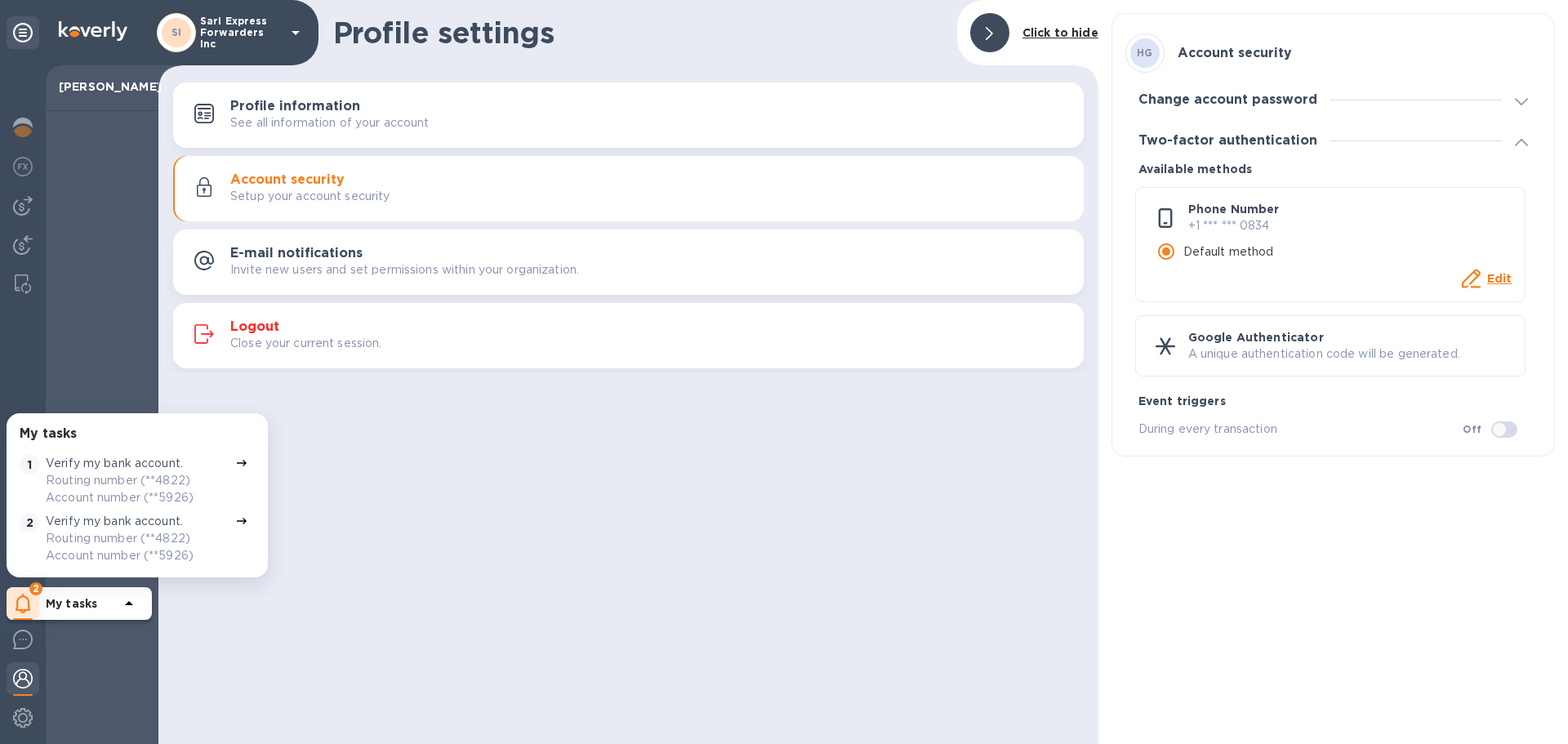
click at [437, 124] on div "See all information of your account" at bounding box center [650, 123] width 841 height 17
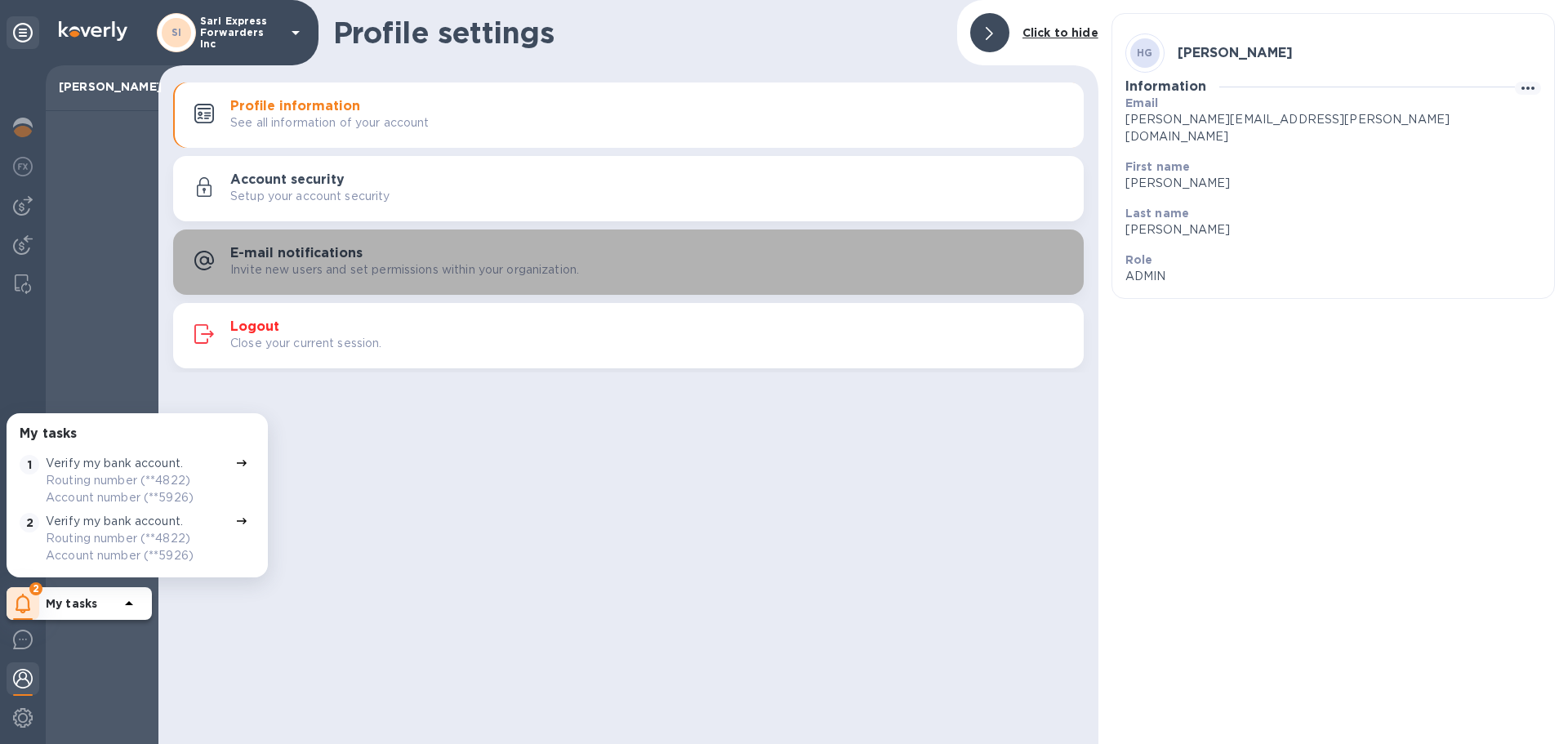
click at [418, 271] on p "Invite new users and set permissions within your organization." at bounding box center [404, 270] width 349 height 17
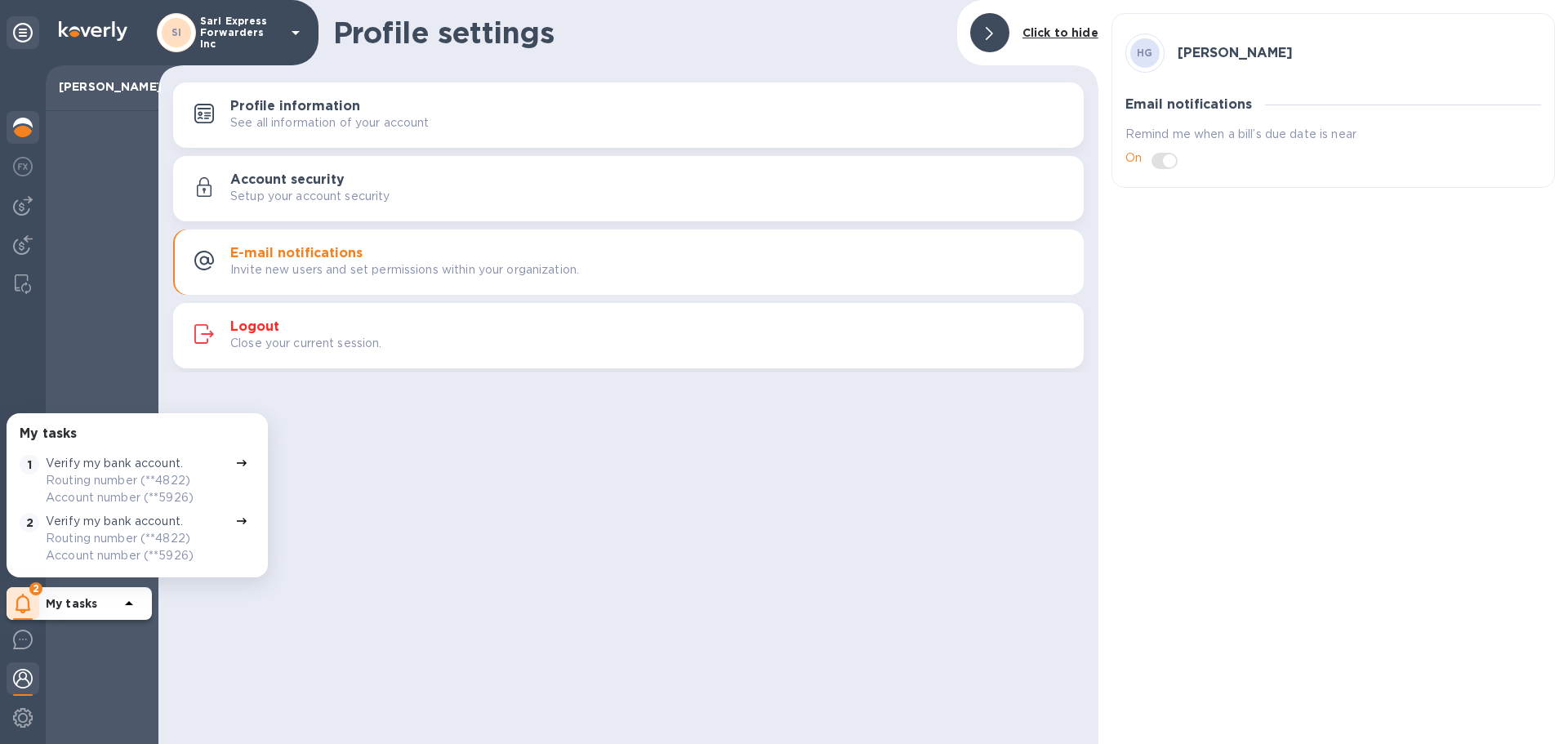
click at [26, 127] on img at bounding box center [22, 127] width 20 height 20
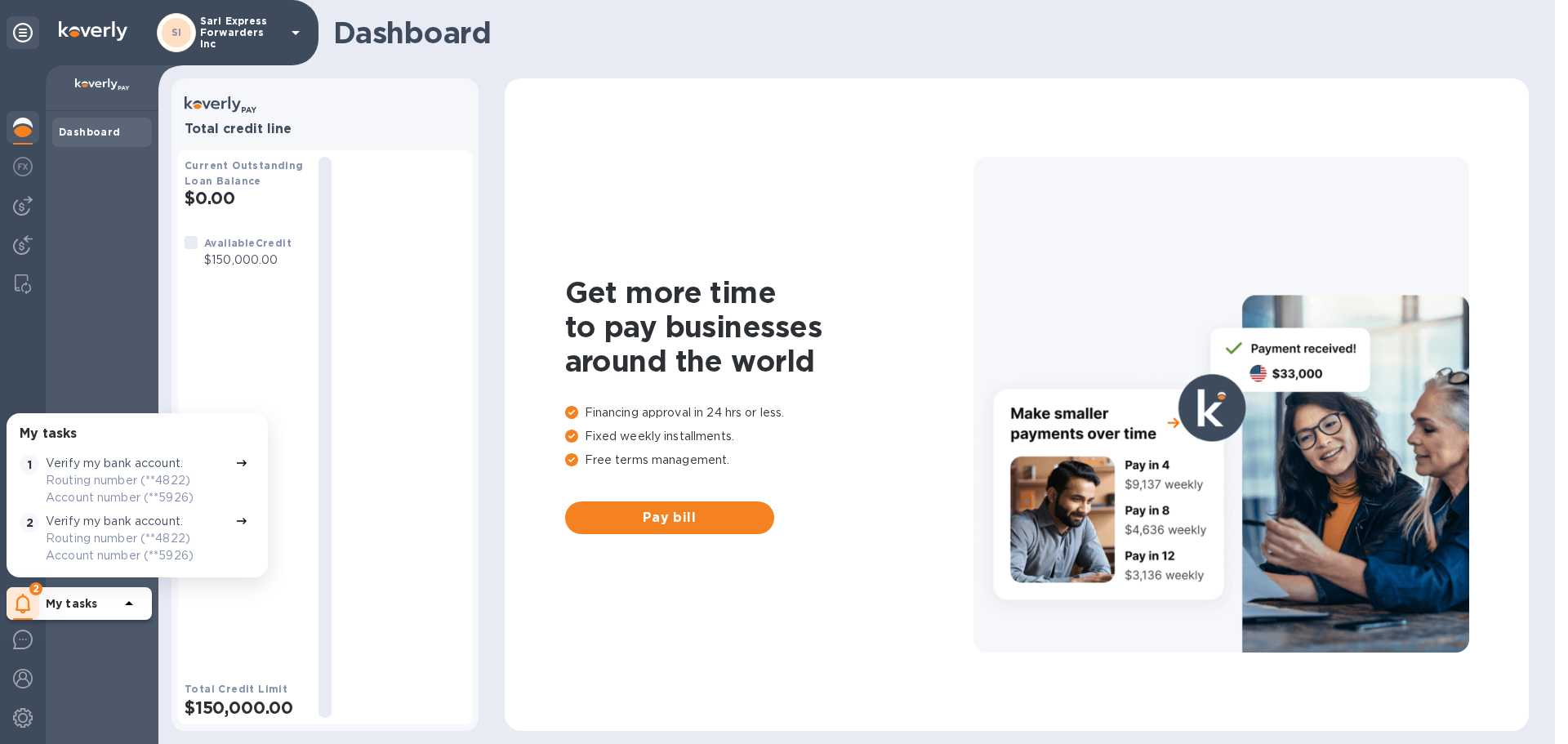
click at [237, 466] on icon at bounding box center [241, 463] width 9 height 7
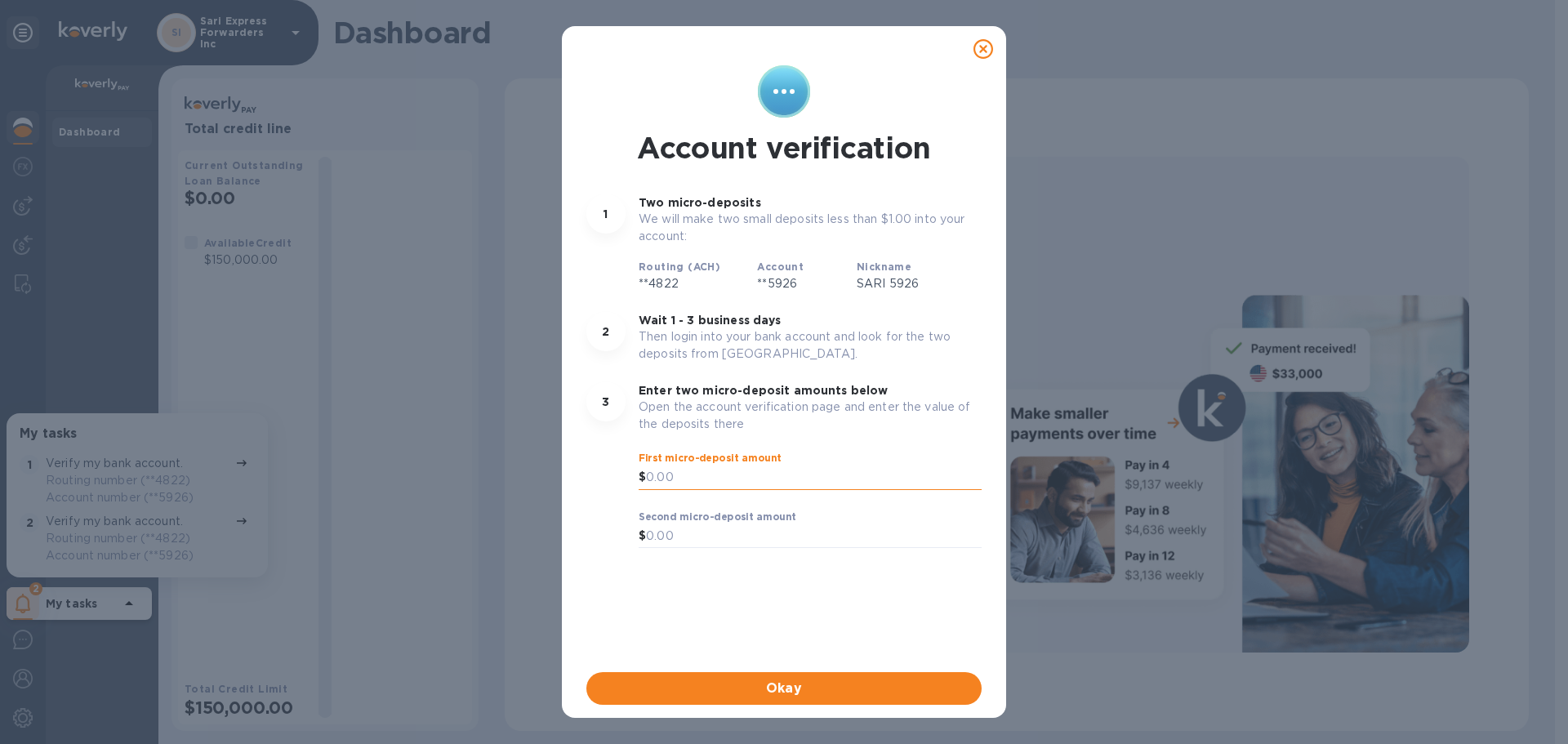
click at [697, 476] on input "text" at bounding box center [813, 478] width 335 height 25
type input "0.15"
click at [665, 536] on input "text" at bounding box center [813, 536] width 335 height 25
type input "0.54"
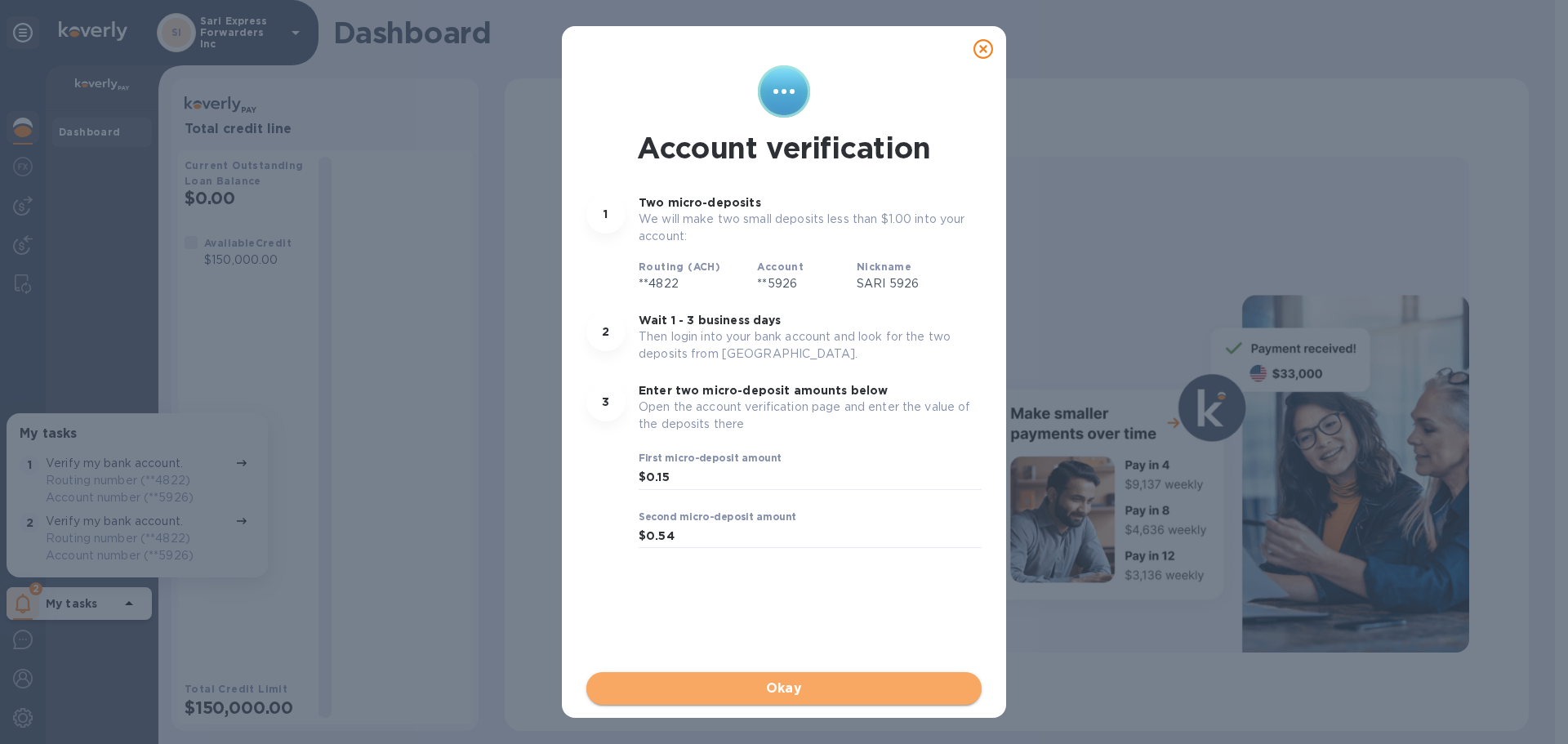
click at [895, 701] on button "Okay" at bounding box center [784, 689] width 395 height 33
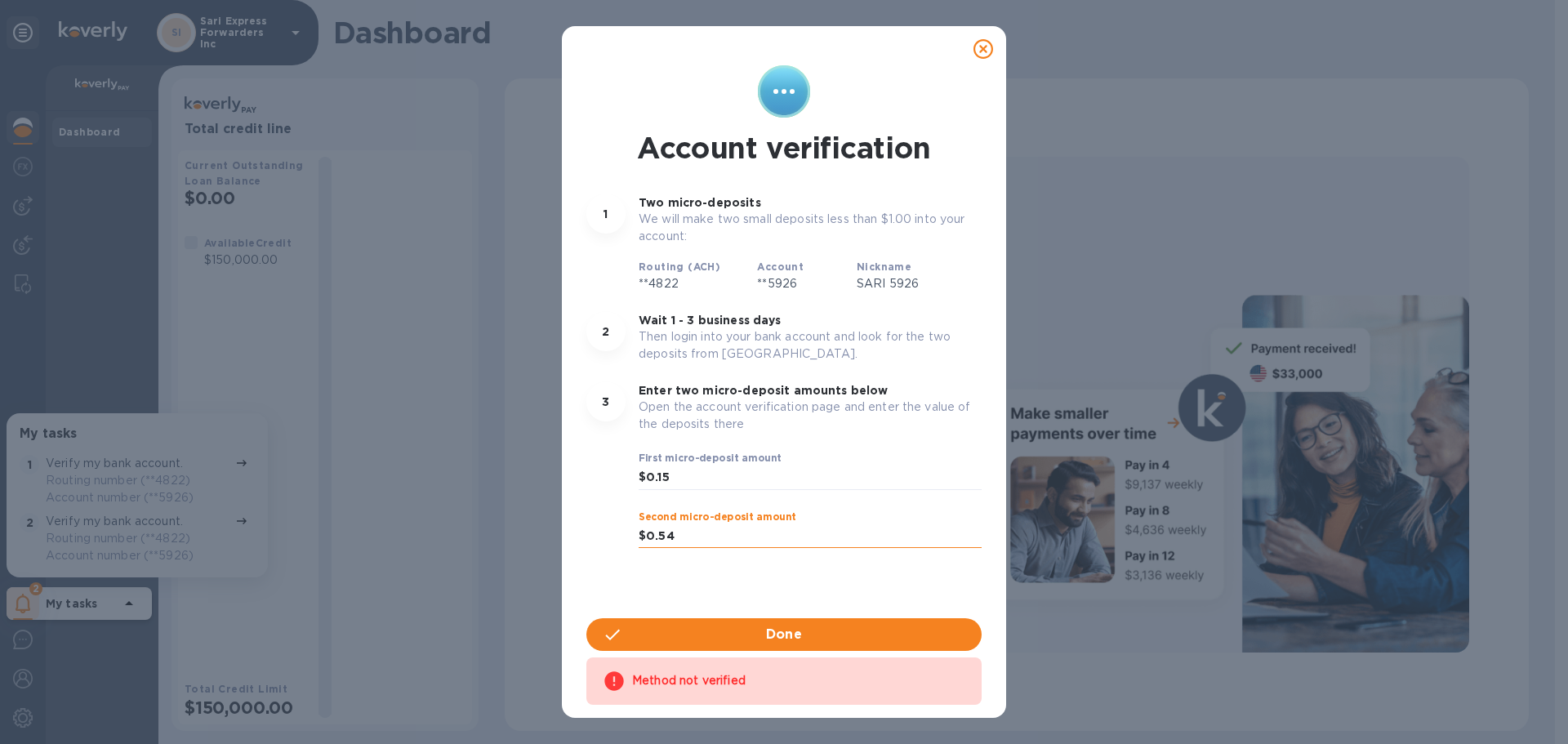
click at [721, 525] on input "0.54" at bounding box center [813, 536] width 335 height 25
drag, startPoint x: 649, startPoint y: 510, endPoint x: 429, endPoint y: 471, distance: 223.4
click at [522, 490] on div "Account verification 1 Two micro-deposits We will make two small deposits less …" at bounding box center [784, 372] width 1568 height 744
click at [740, 627] on span "Okay" at bounding box center [784, 634] width 369 height 20
click at [713, 527] on input "0.63" at bounding box center [813, 536] width 335 height 25
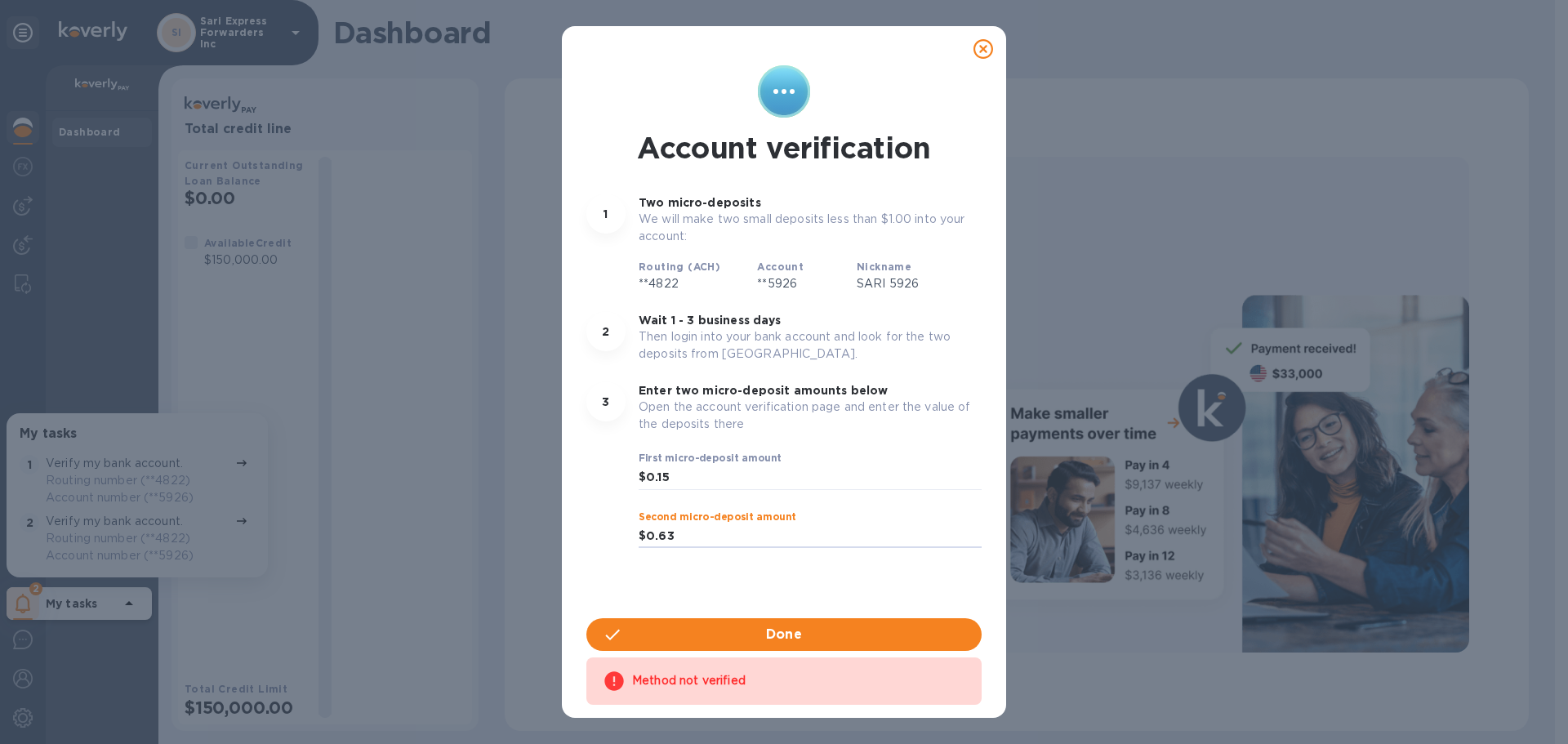
drag, startPoint x: 713, startPoint y: 527, endPoint x: 434, endPoint y: 494, distance: 280.9
click at [455, 497] on div "Account verification 1 Two micro-deposits We will make two small deposits less …" at bounding box center [784, 372] width 1568 height 744
type input "0.71"
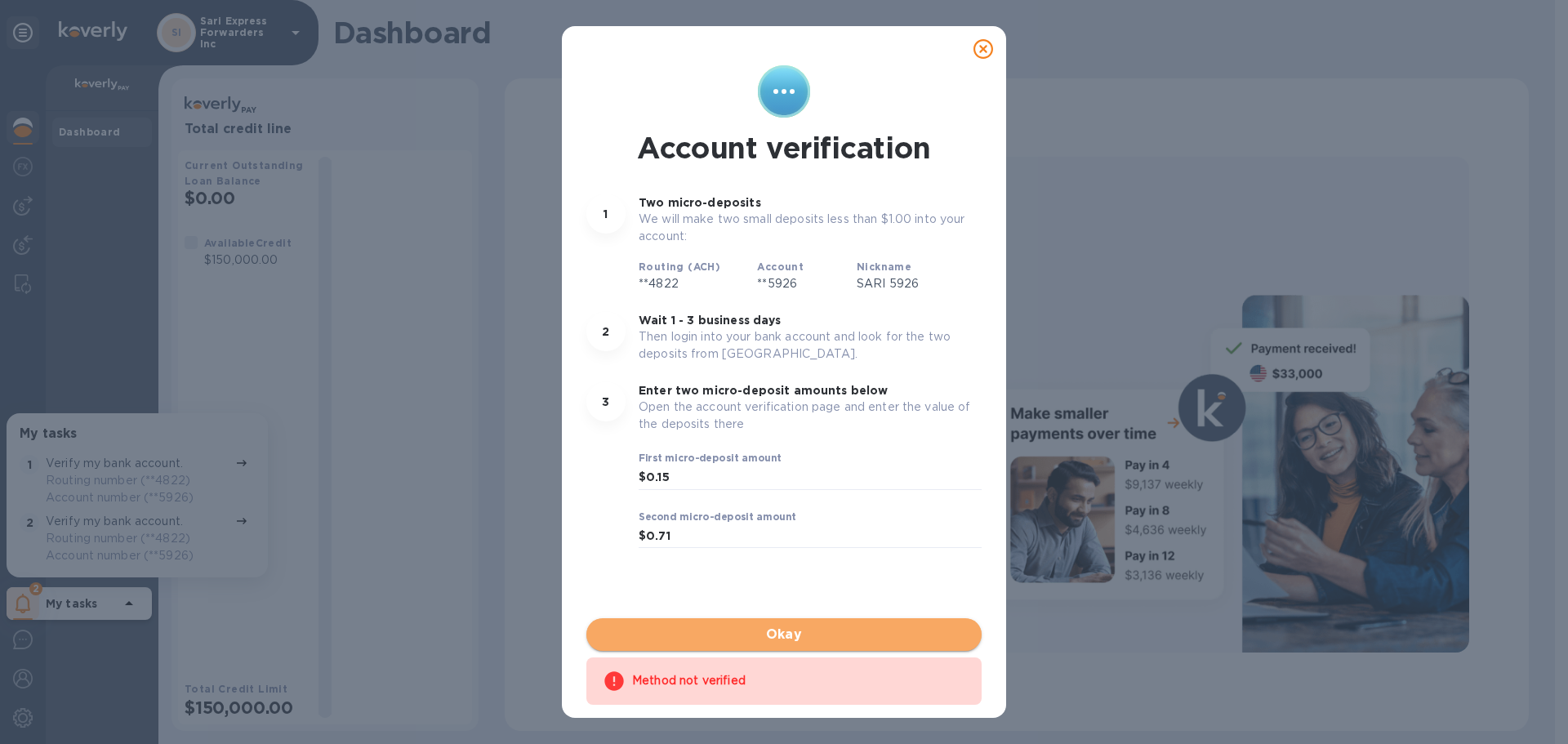
click at [728, 638] on span "Okay" at bounding box center [784, 634] width 369 height 20
click at [753, 633] on span "Done" at bounding box center [784, 634] width 369 height 20
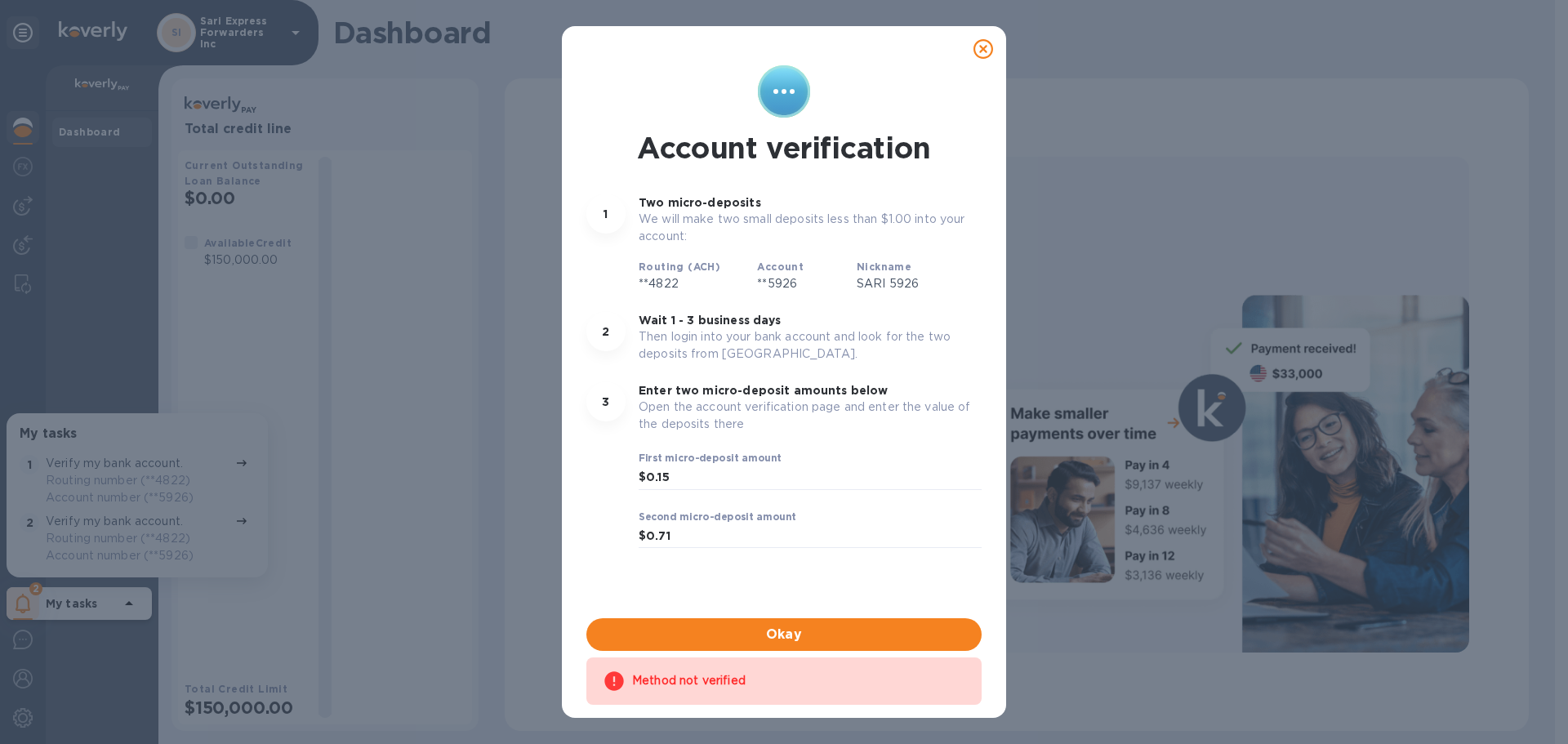
click at [985, 55] on icon at bounding box center [983, 49] width 20 height 20
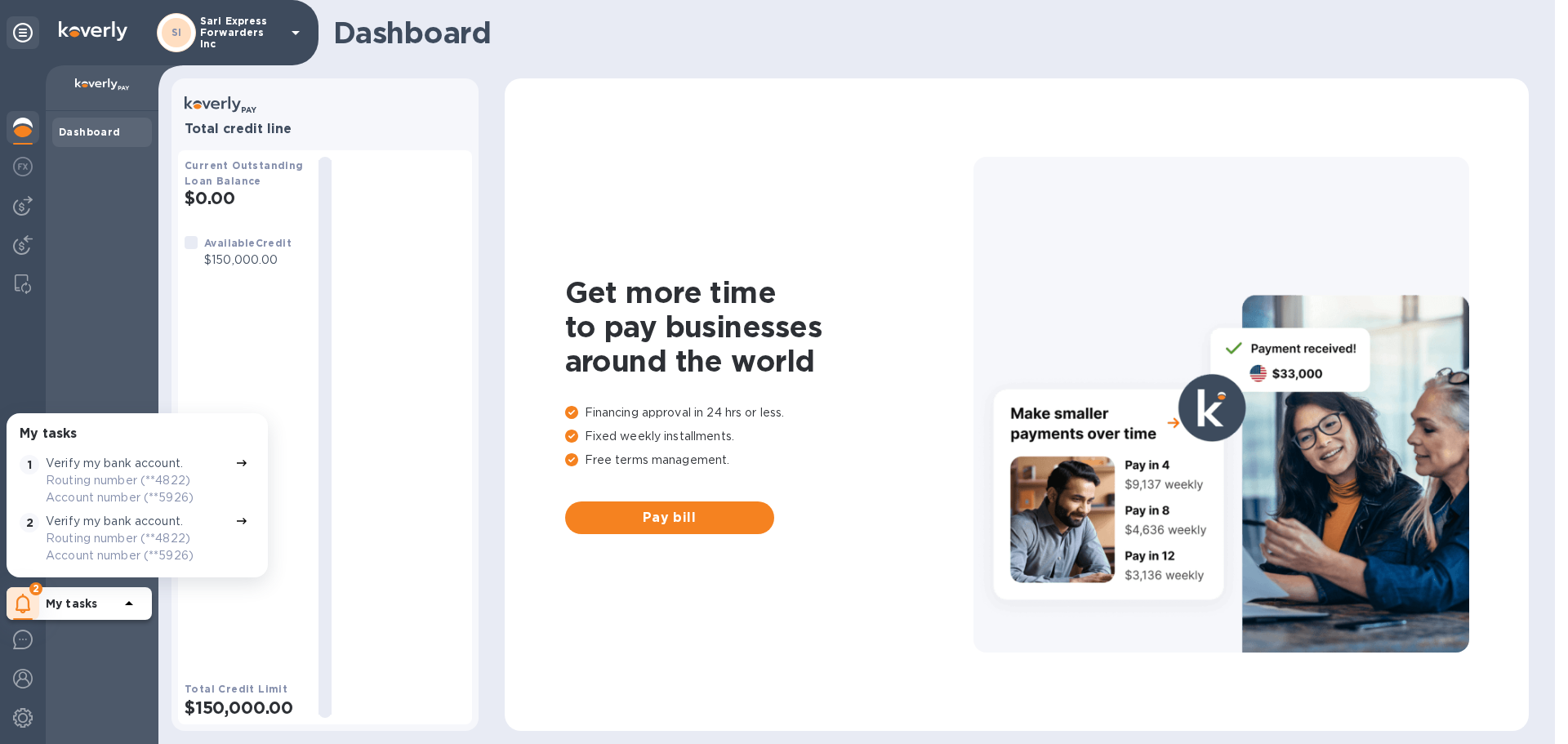
click at [126, 566] on div "Verify my bank account. Routing number (**4822) Account number (**5926)" at bounding box center [137, 539] width 190 height 58
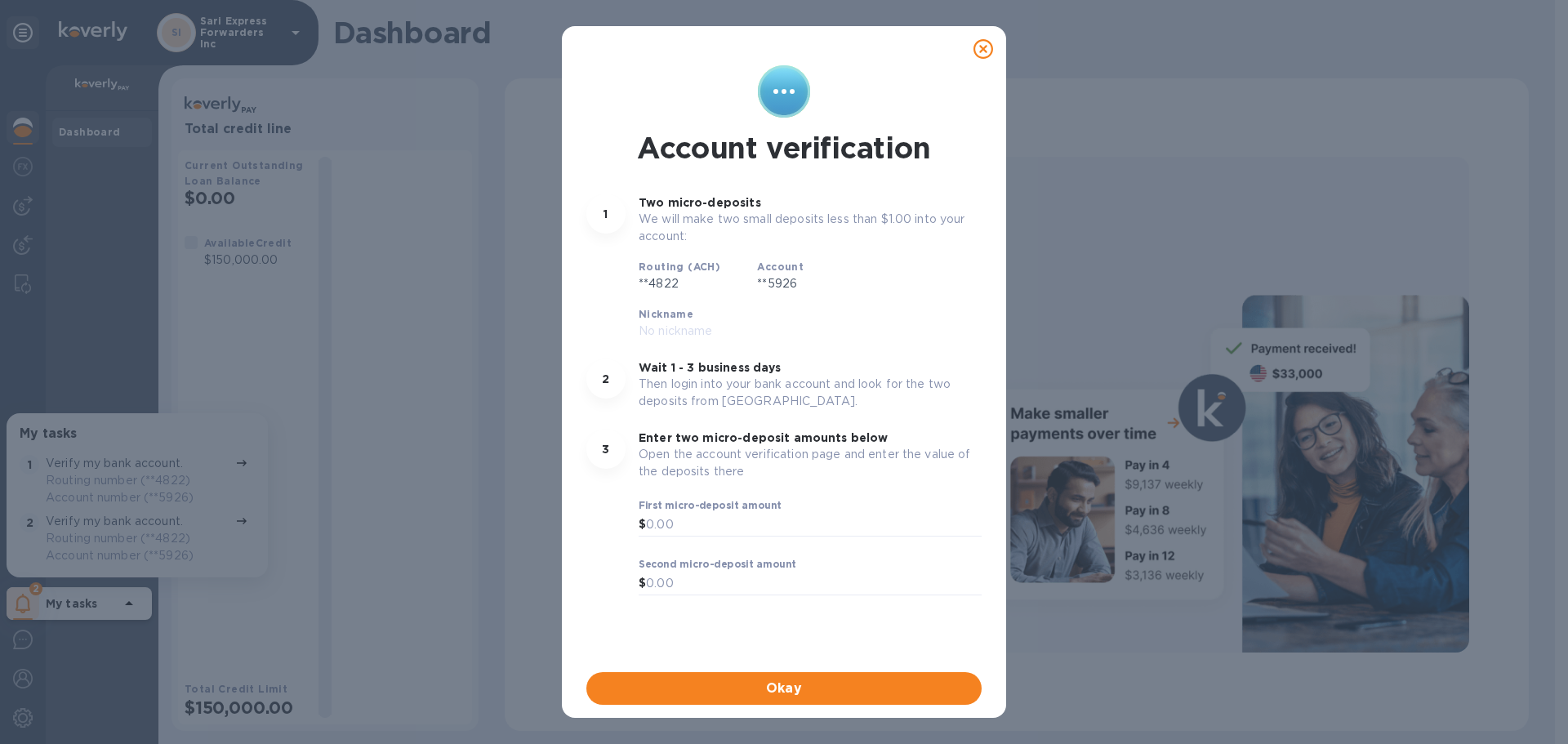
click at [980, 54] on icon at bounding box center [983, 49] width 20 height 20
